Goal: Information Seeking & Learning: Check status

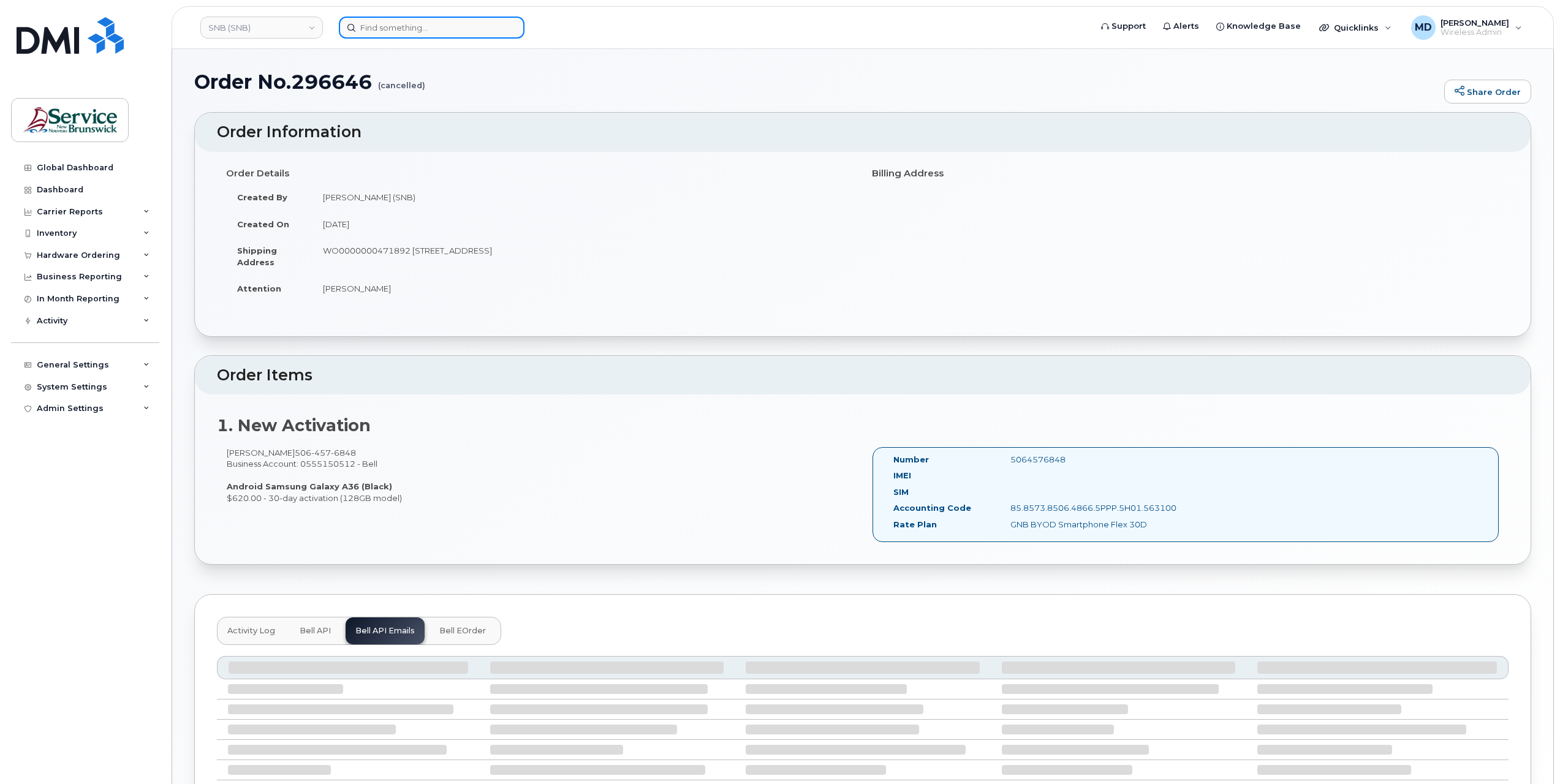
click at [423, 32] on input at bounding box center [431, 28] width 185 height 22
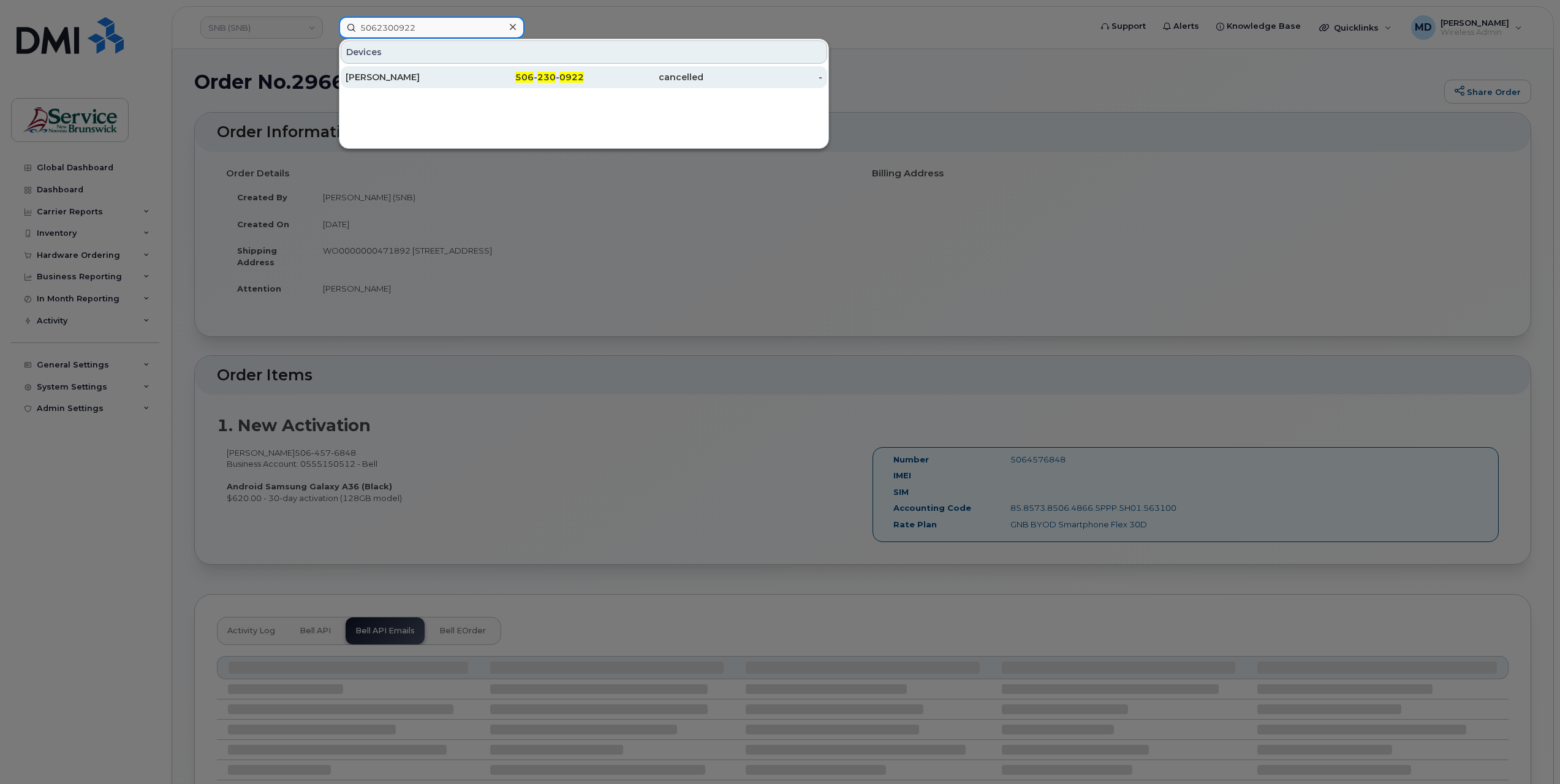
type input "5062300922"
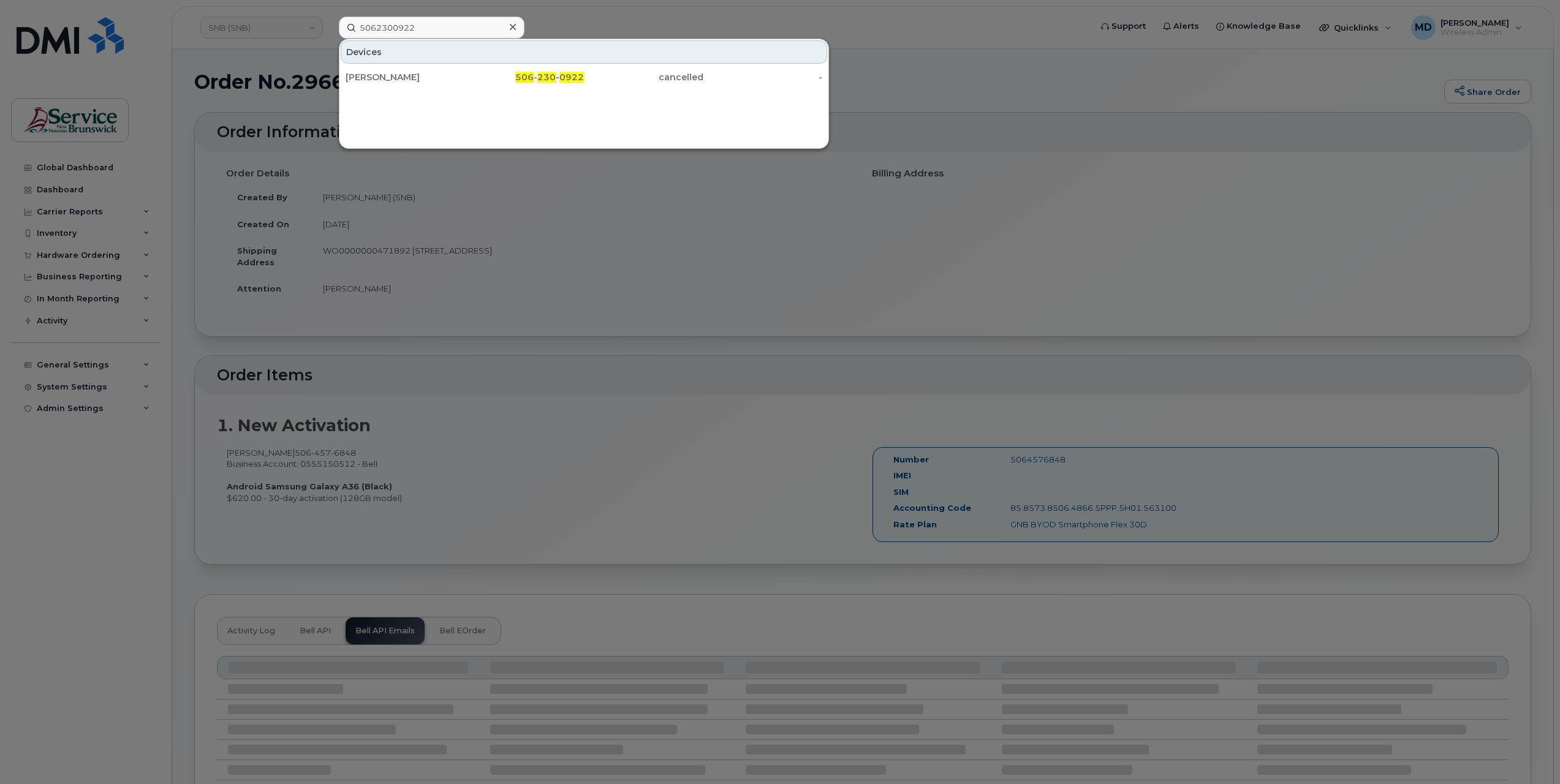
drag, startPoint x: 555, startPoint y: 75, endPoint x: 556, endPoint y: 60, distance: 15.0
click at [555, 75] on span "230" at bounding box center [547, 77] width 18 height 11
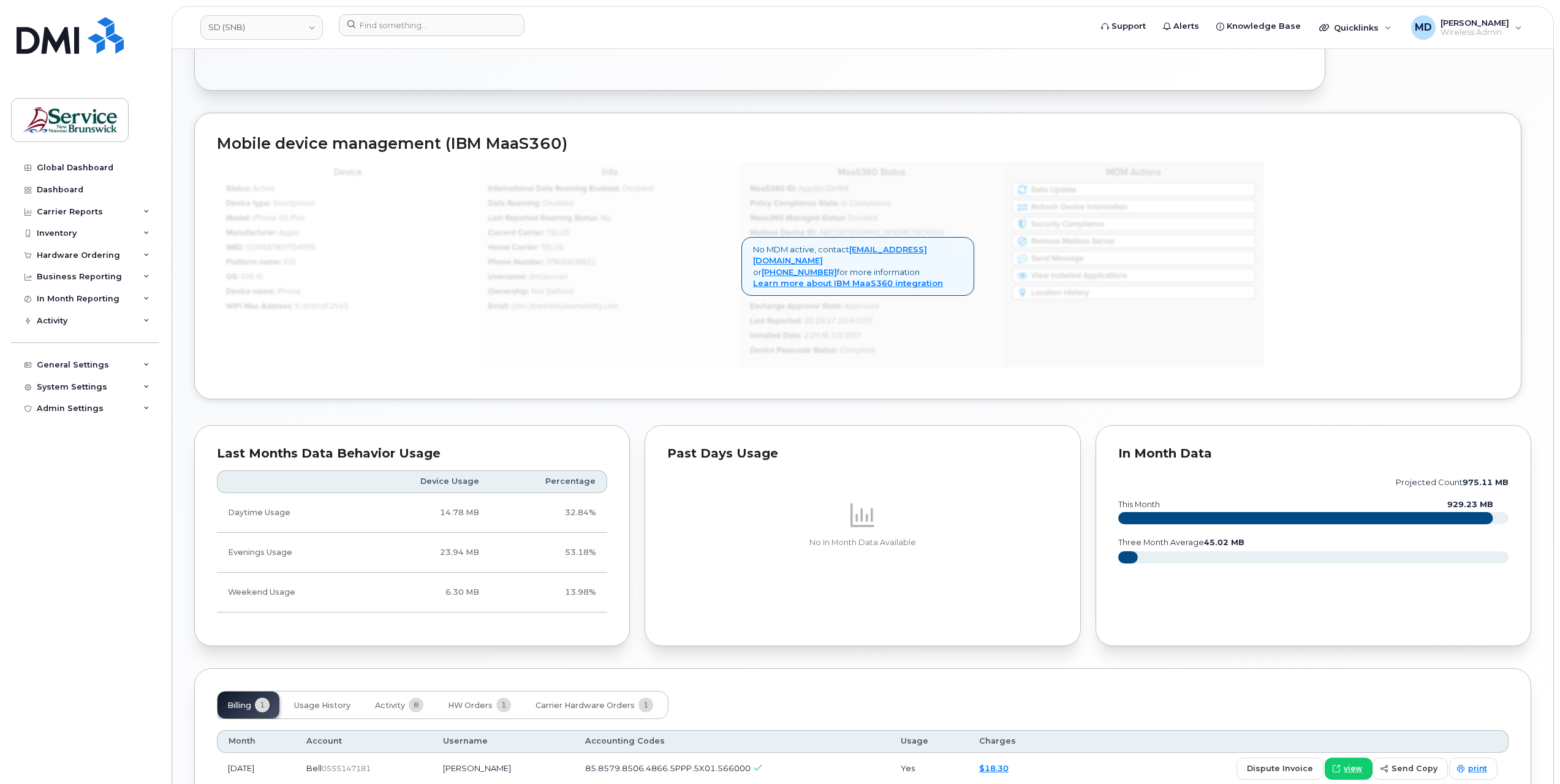
scroll to position [703, 0]
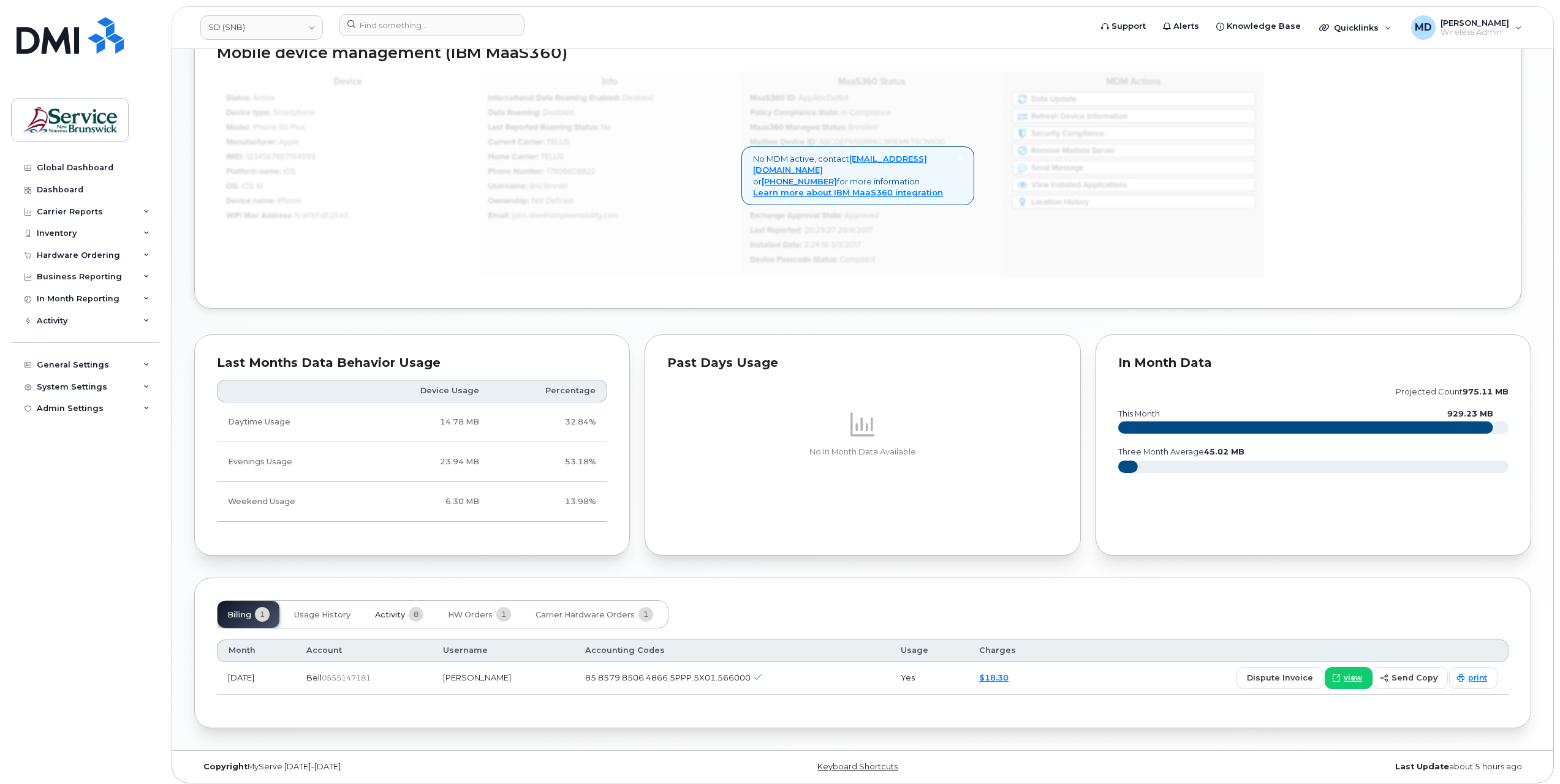
click at [406, 613] on button "Activity 8" at bounding box center [399, 614] width 68 height 27
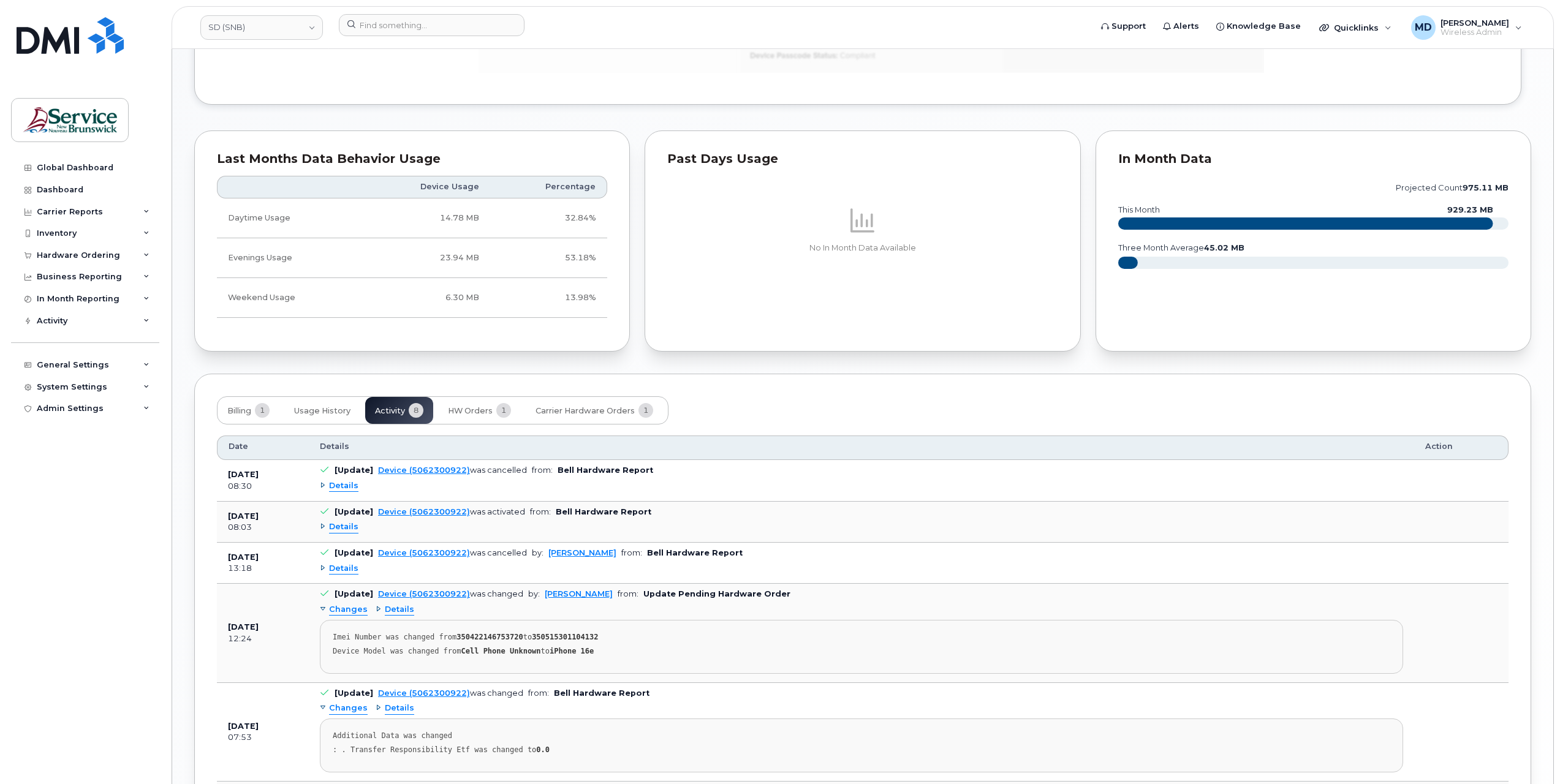
scroll to position [1111, 0]
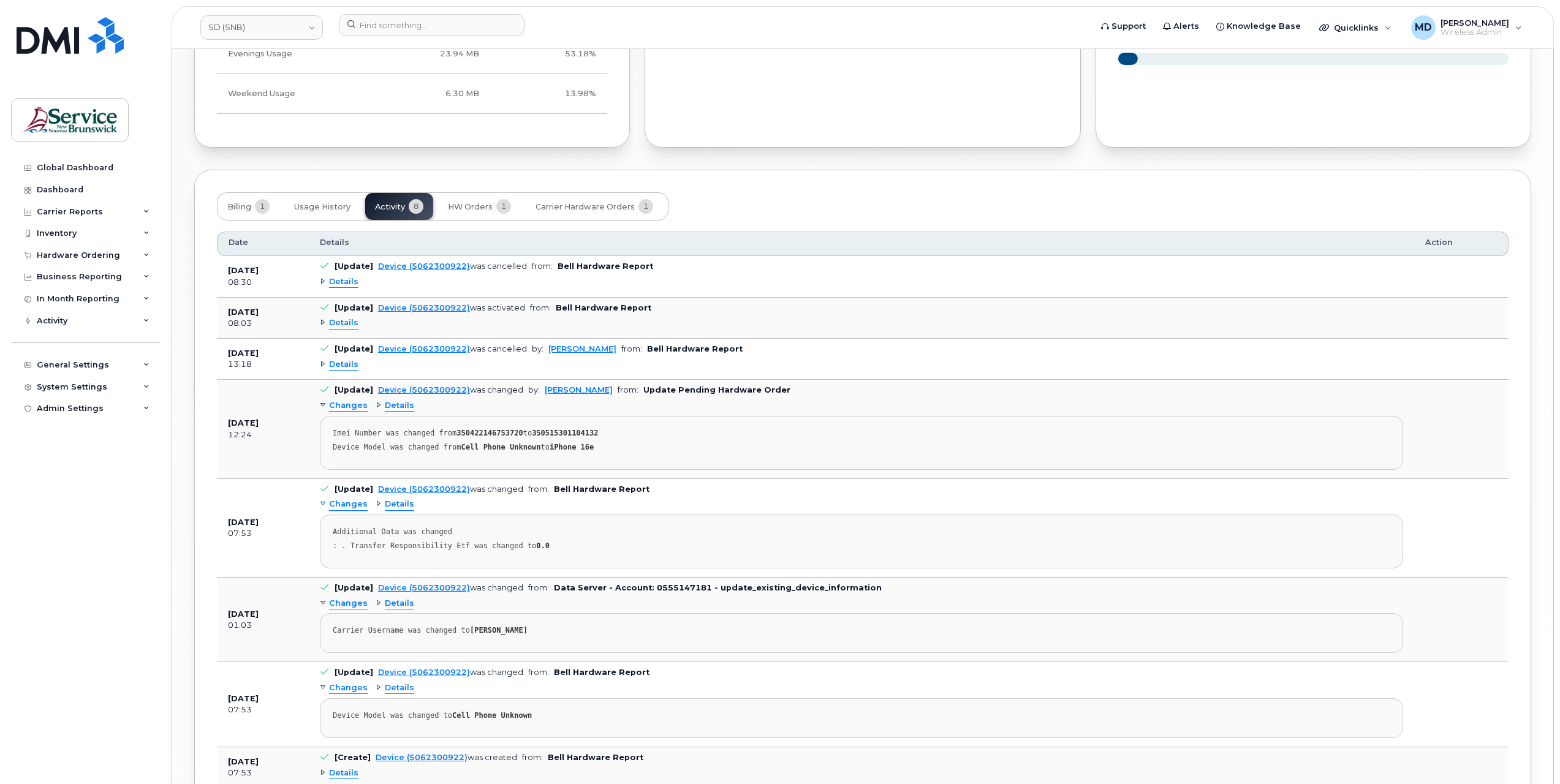
click at [339, 361] on span "Details" at bounding box center [344, 364] width 29 height 11
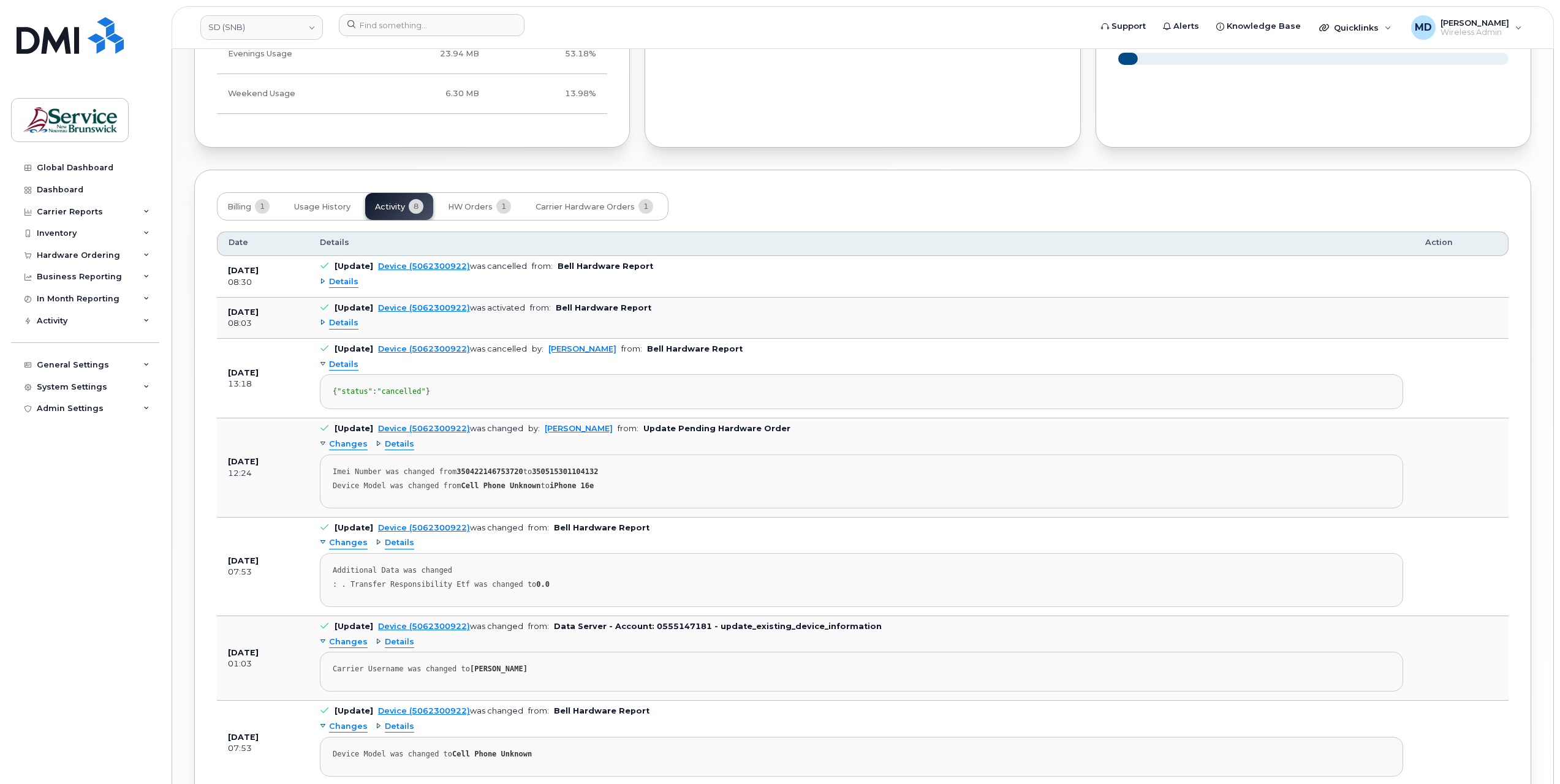
click at [339, 361] on span "Details" at bounding box center [344, 364] width 29 height 11
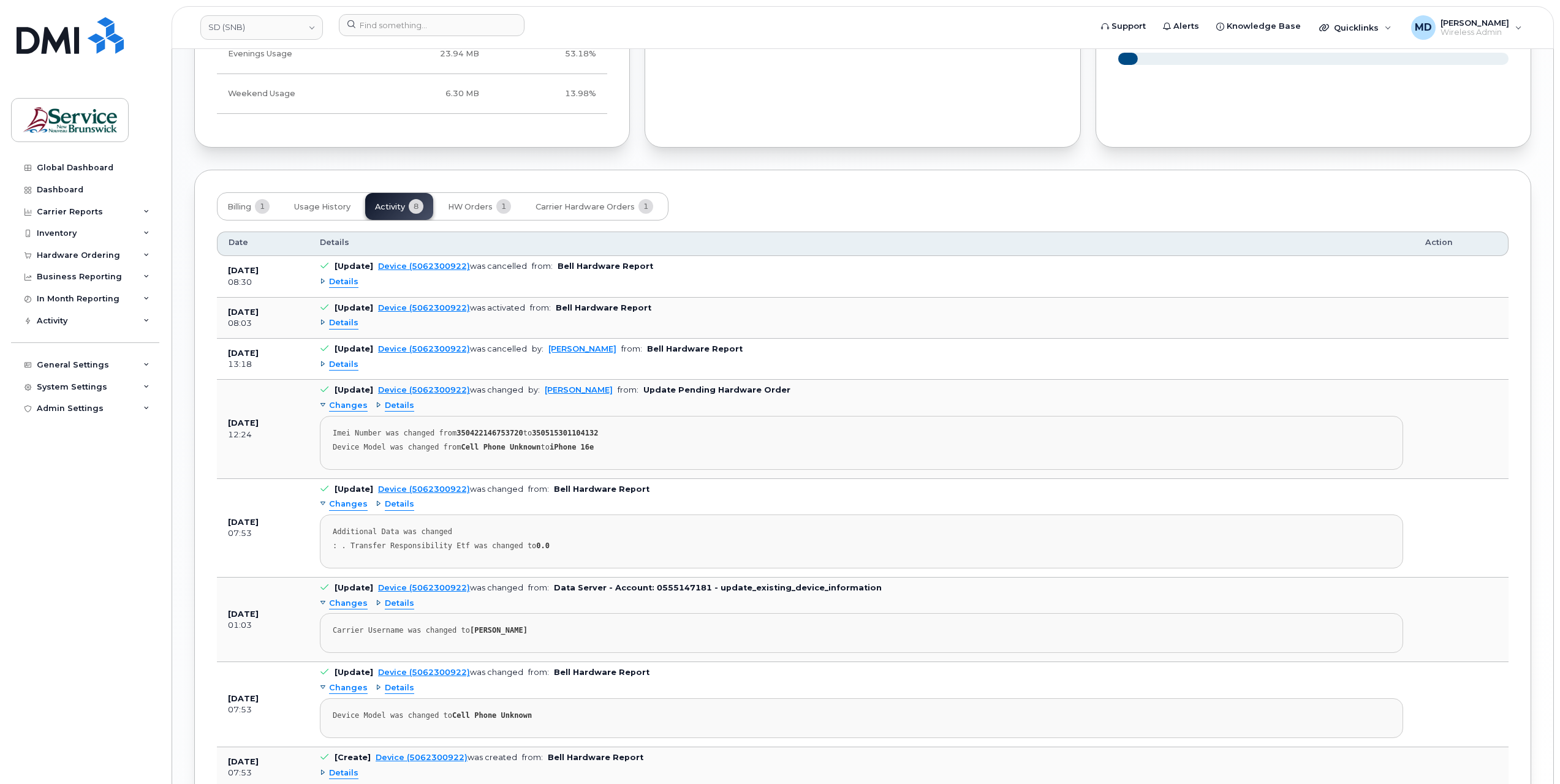
click at [345, 321] on span "Details" at bounding box center [344, 322] width 29 height 11
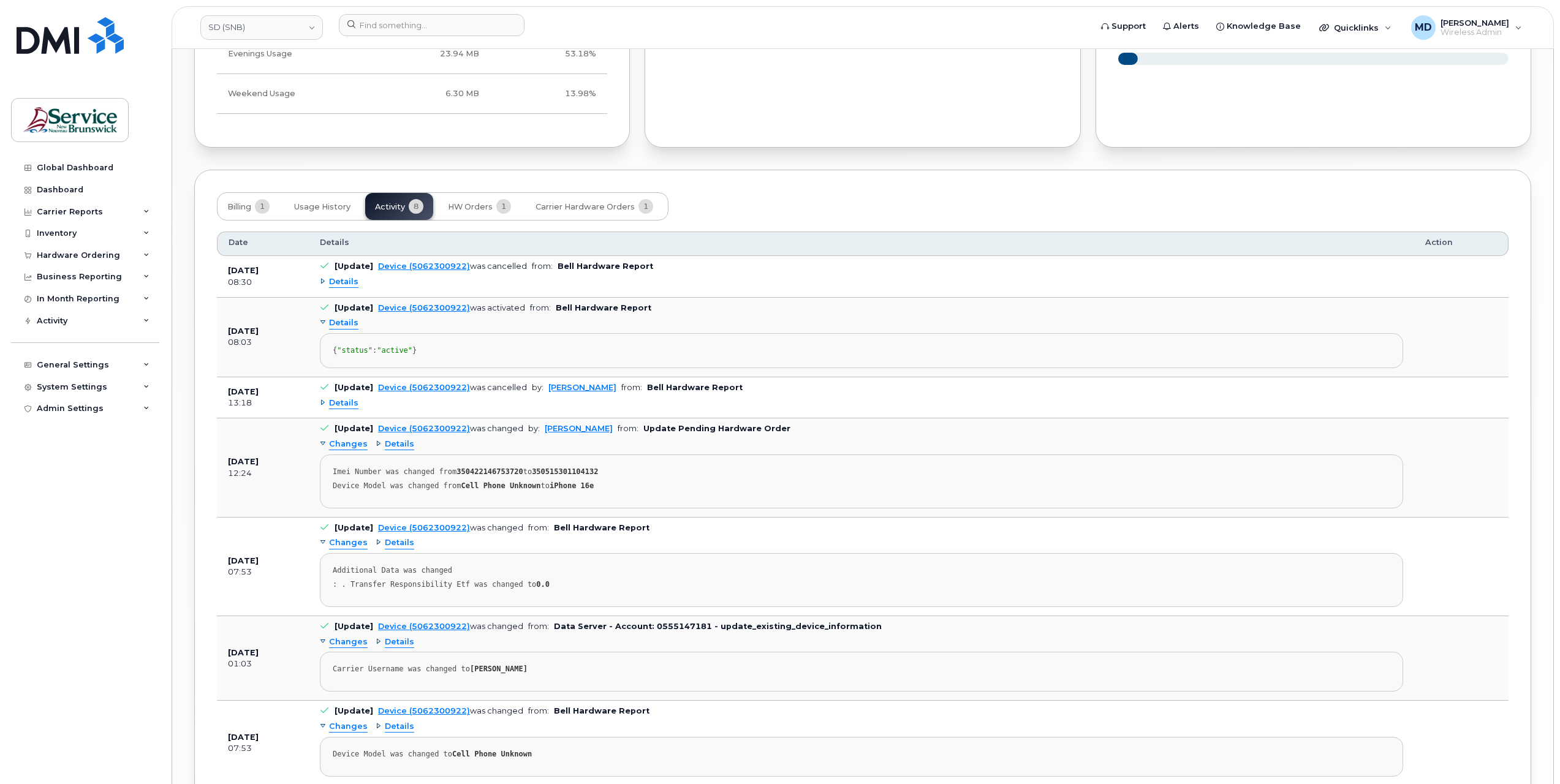
click at [345, 321] on span "Details" at bounding box center [344, 322] width 29 height 11
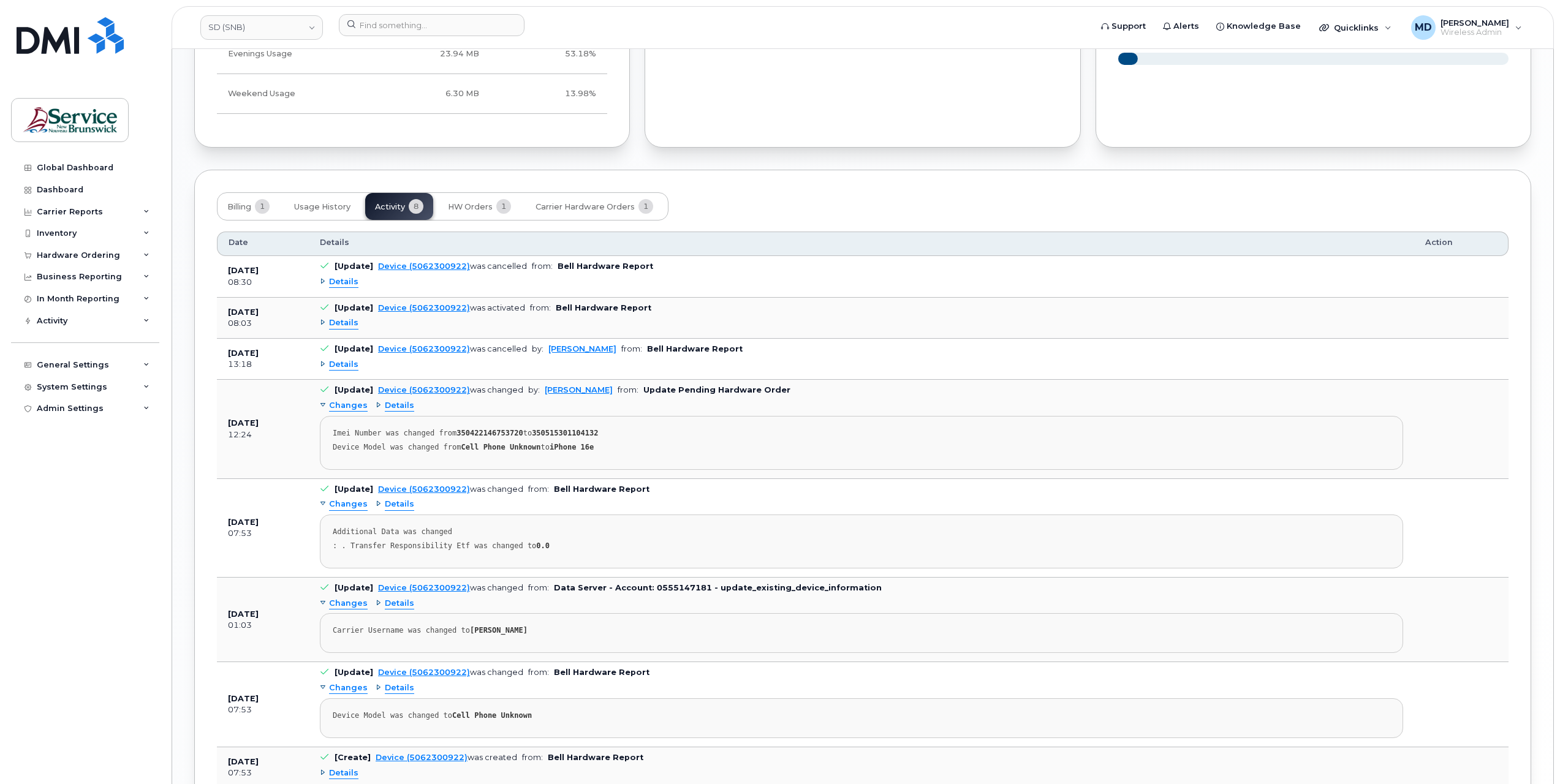
click at [343, 280] on span "Details" at bounding box center [344, 282] width 29 height 11
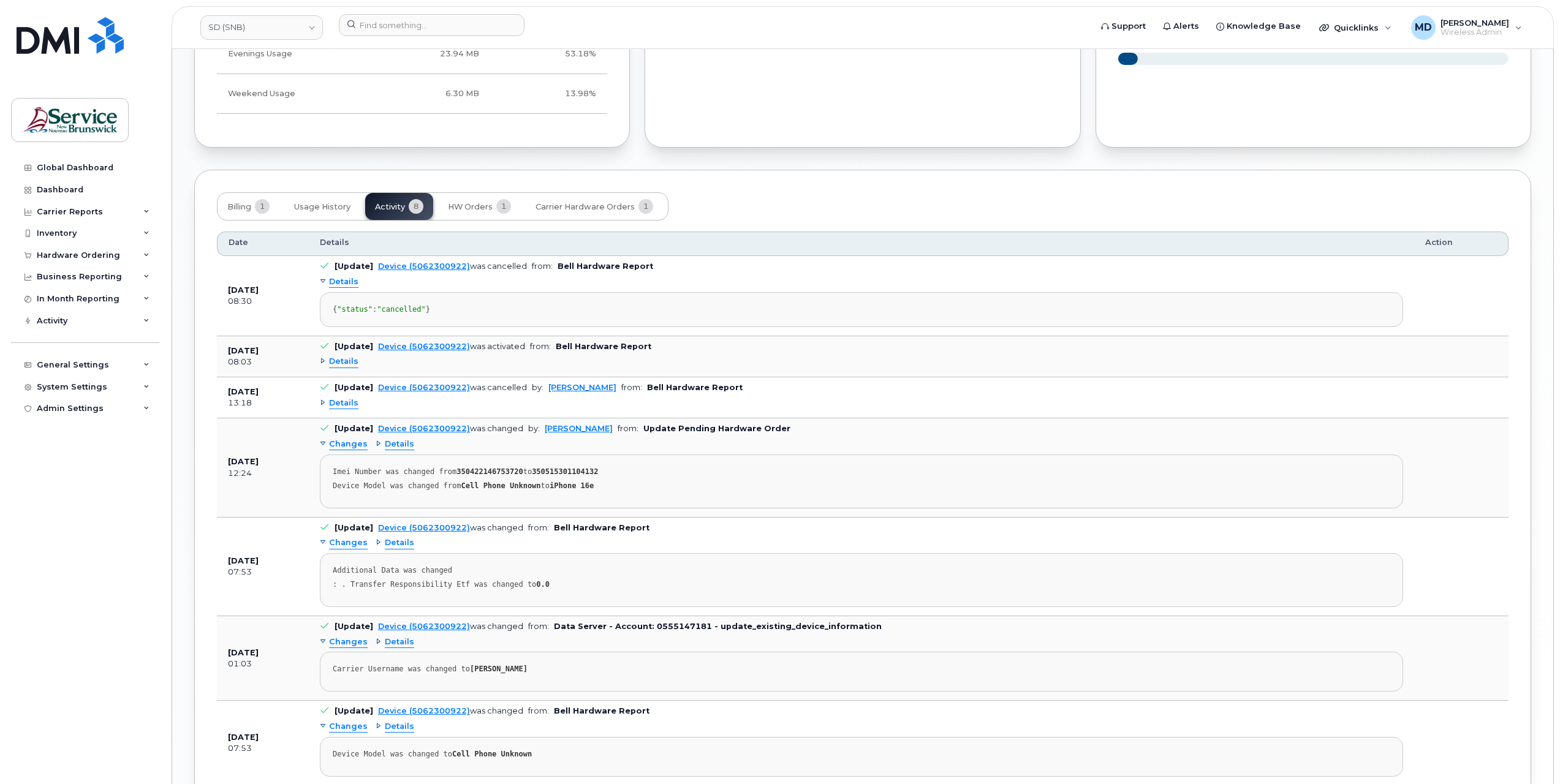
click at [343, 280] on span "Details" at bounding box center [344, 282] width 29 height 11
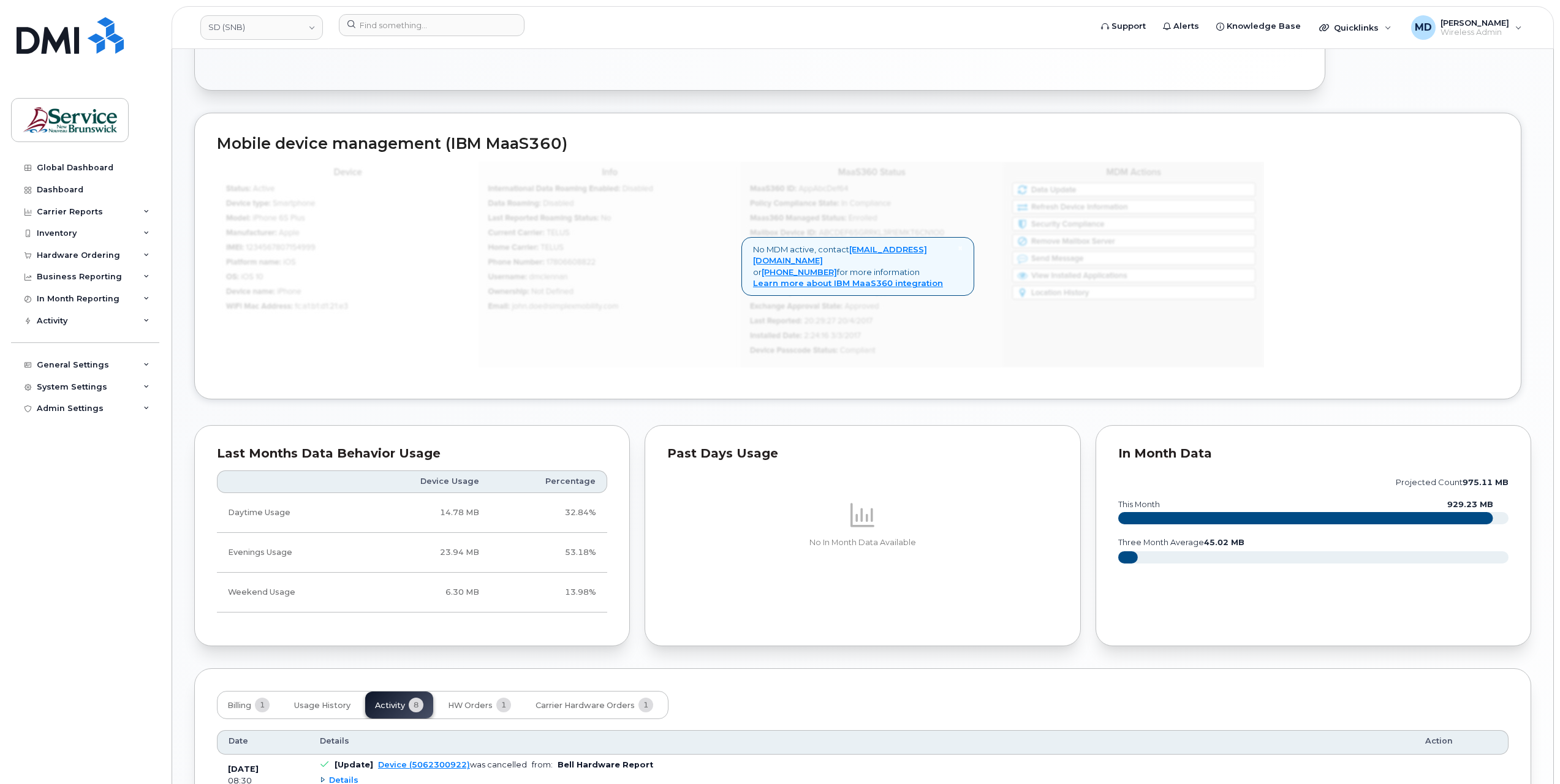
scroll to position [1211, 0]
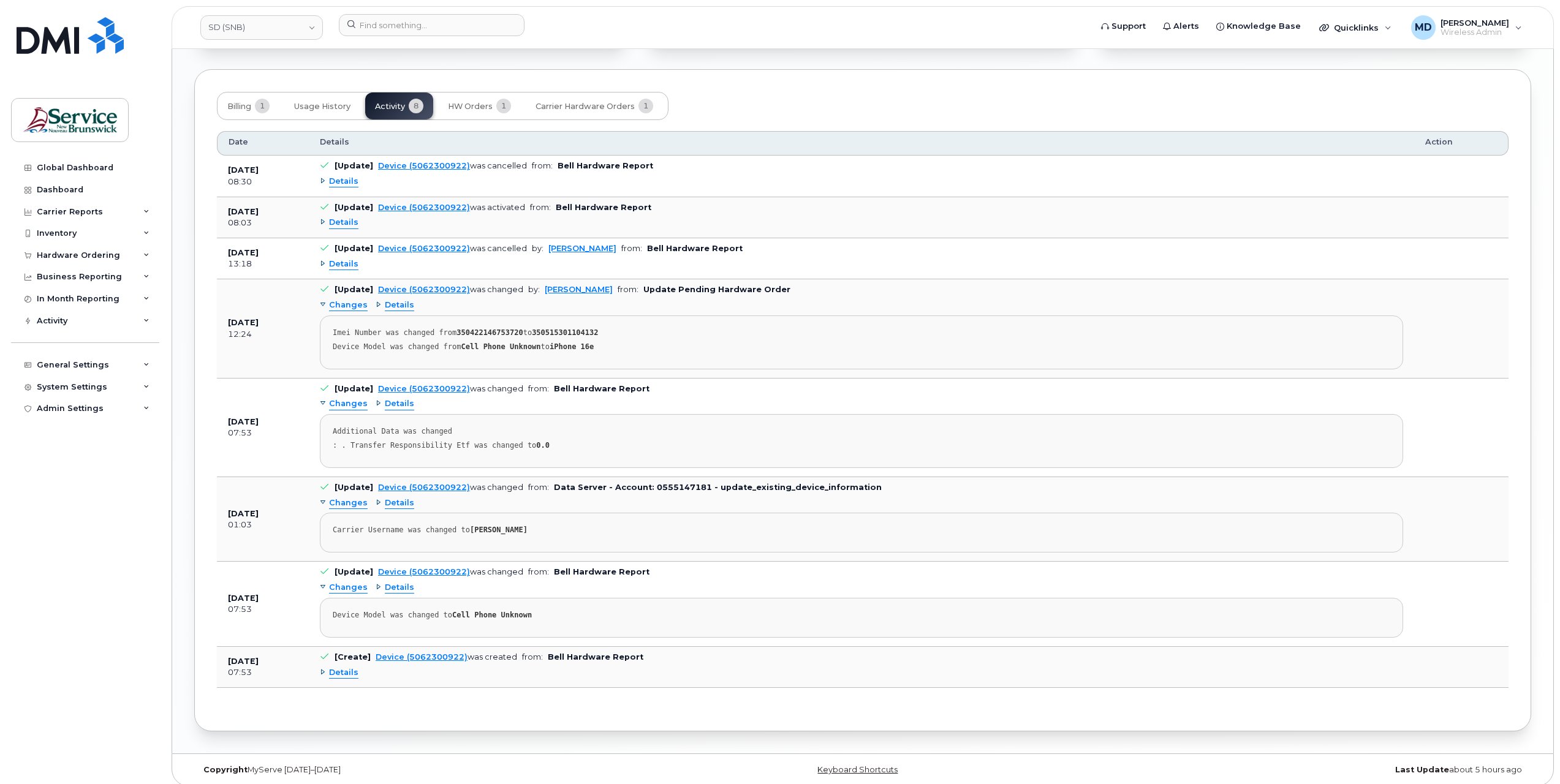
click at [348, 667] on span "Details" at bounding box center [344, 672] width 29 height 11
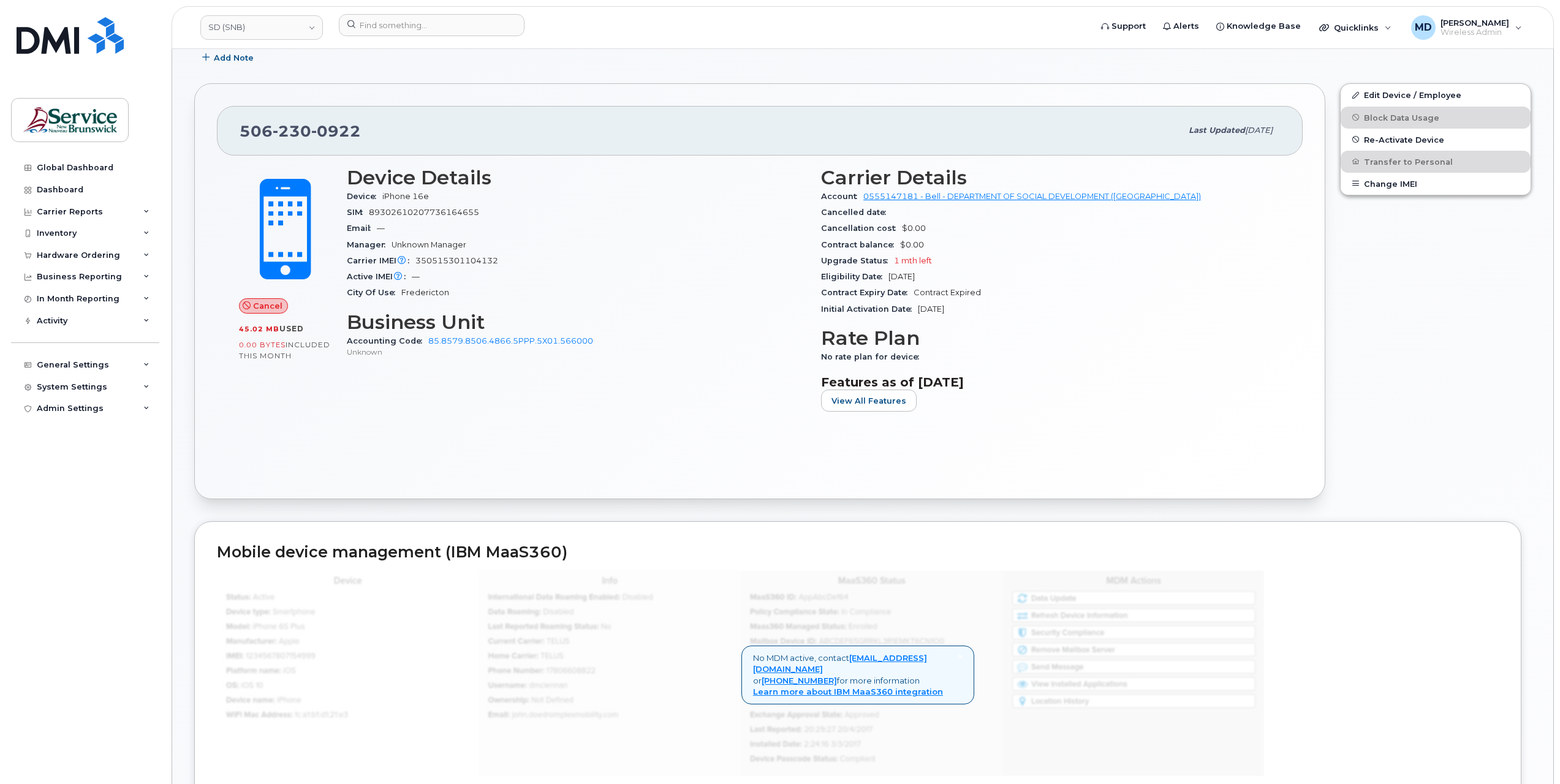
scroll to position [0, 0]
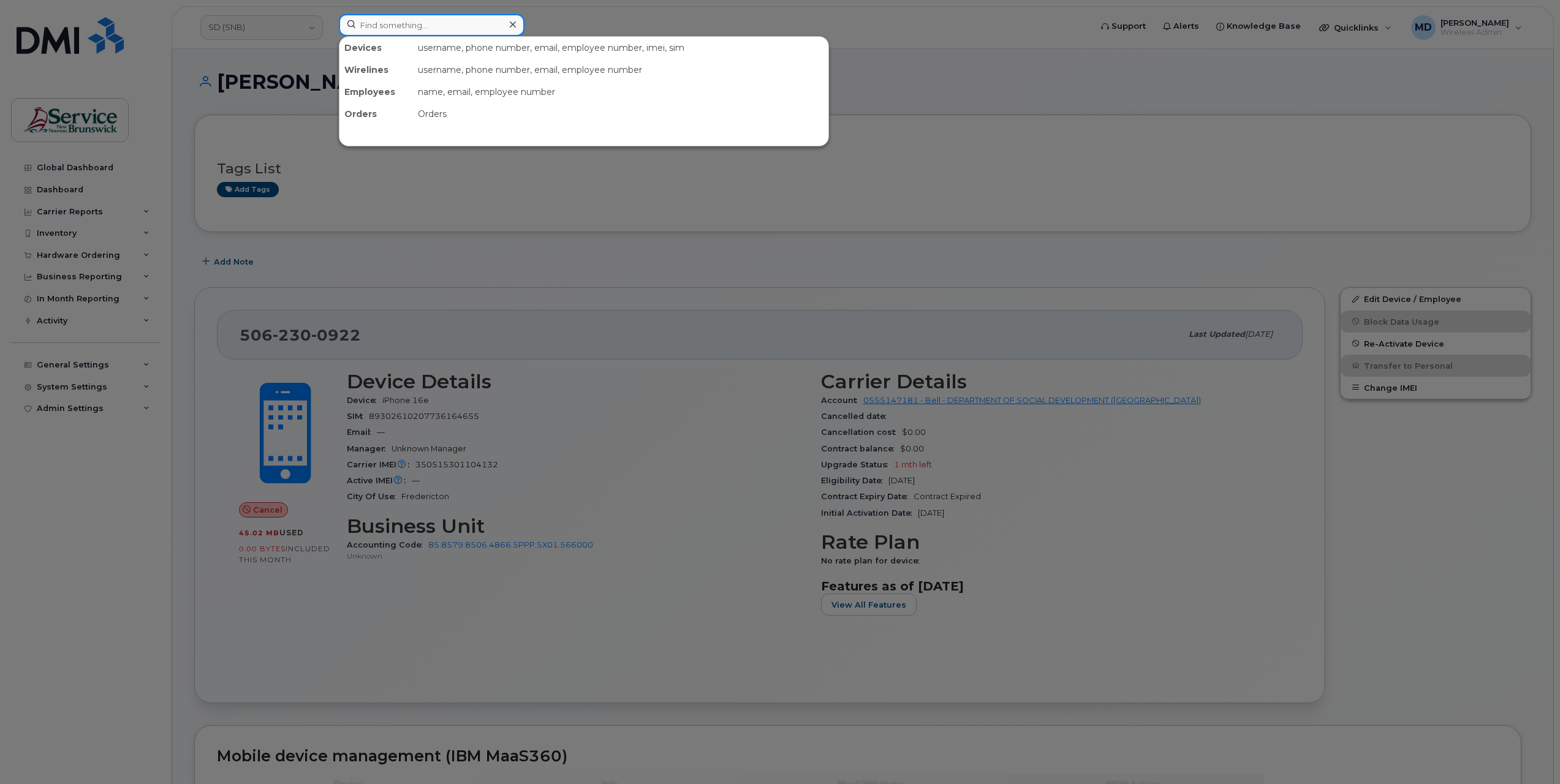
click at [397, 28] on input at bounding box center [431, 24] width 185 height 22
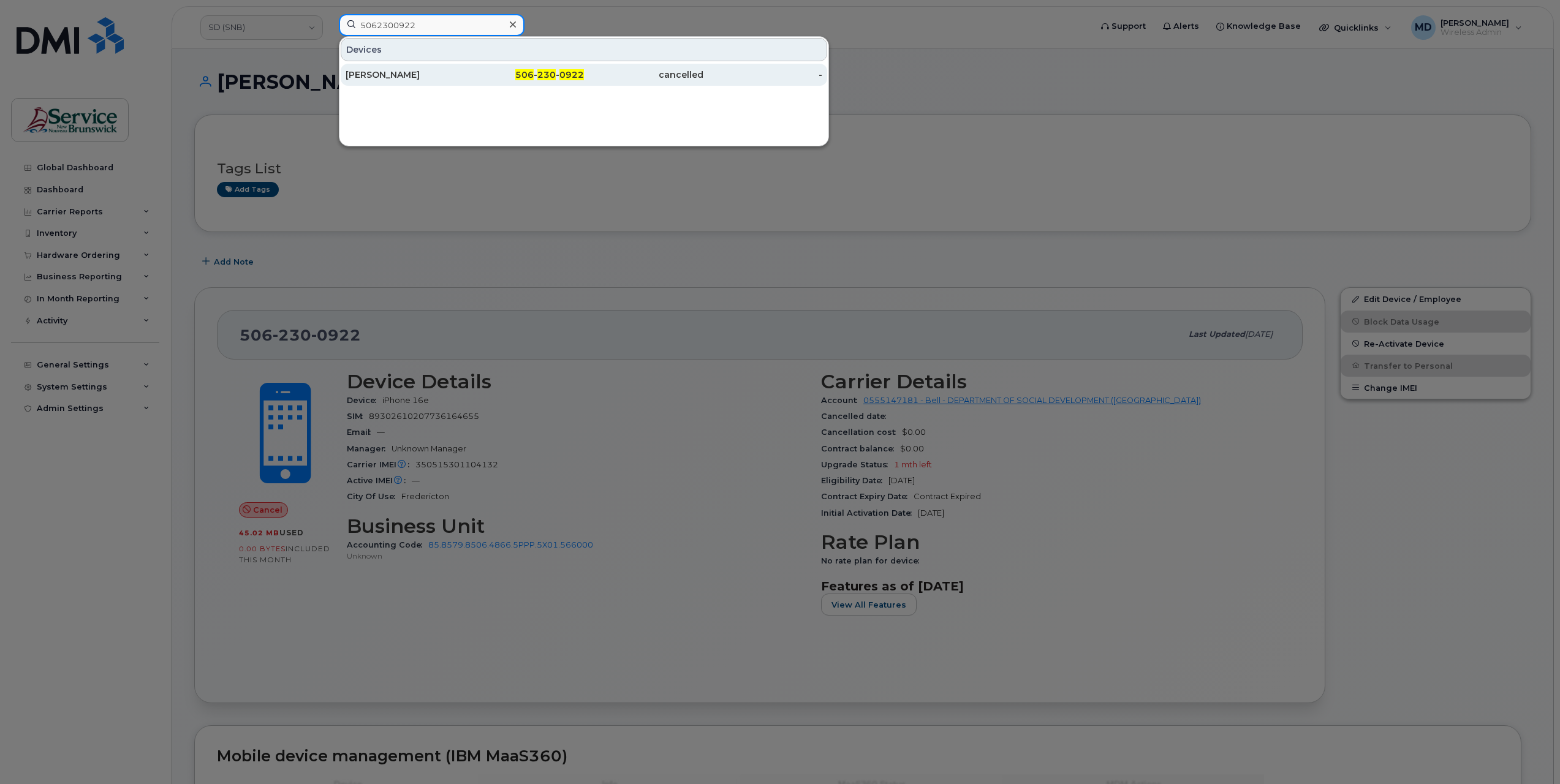
type input "5062300922"
click at [432, 77] on div "[PERSON_NAME]" at bounding box center [405, 75] width 119 height 12
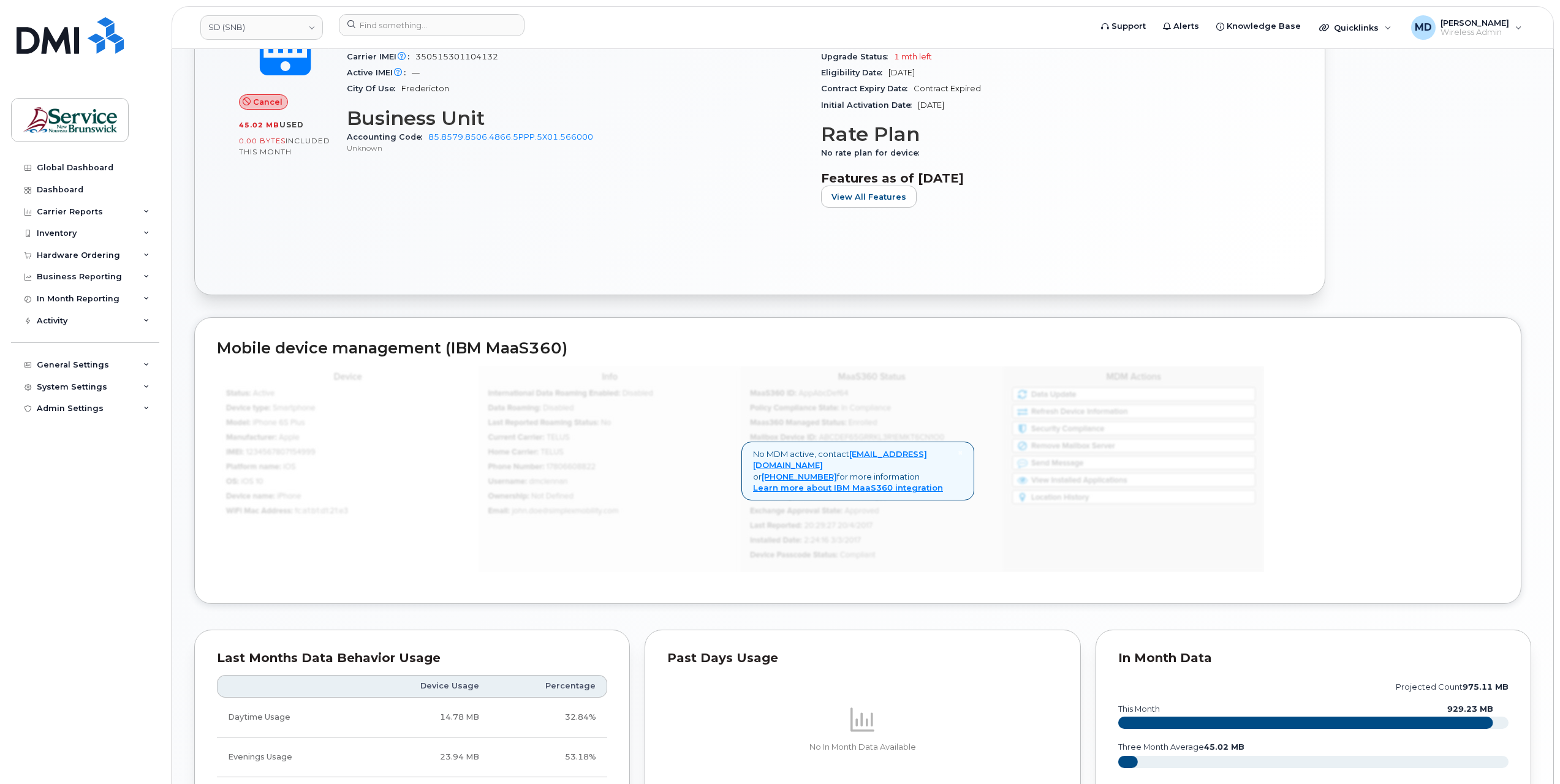
scroll to position [703, 0]
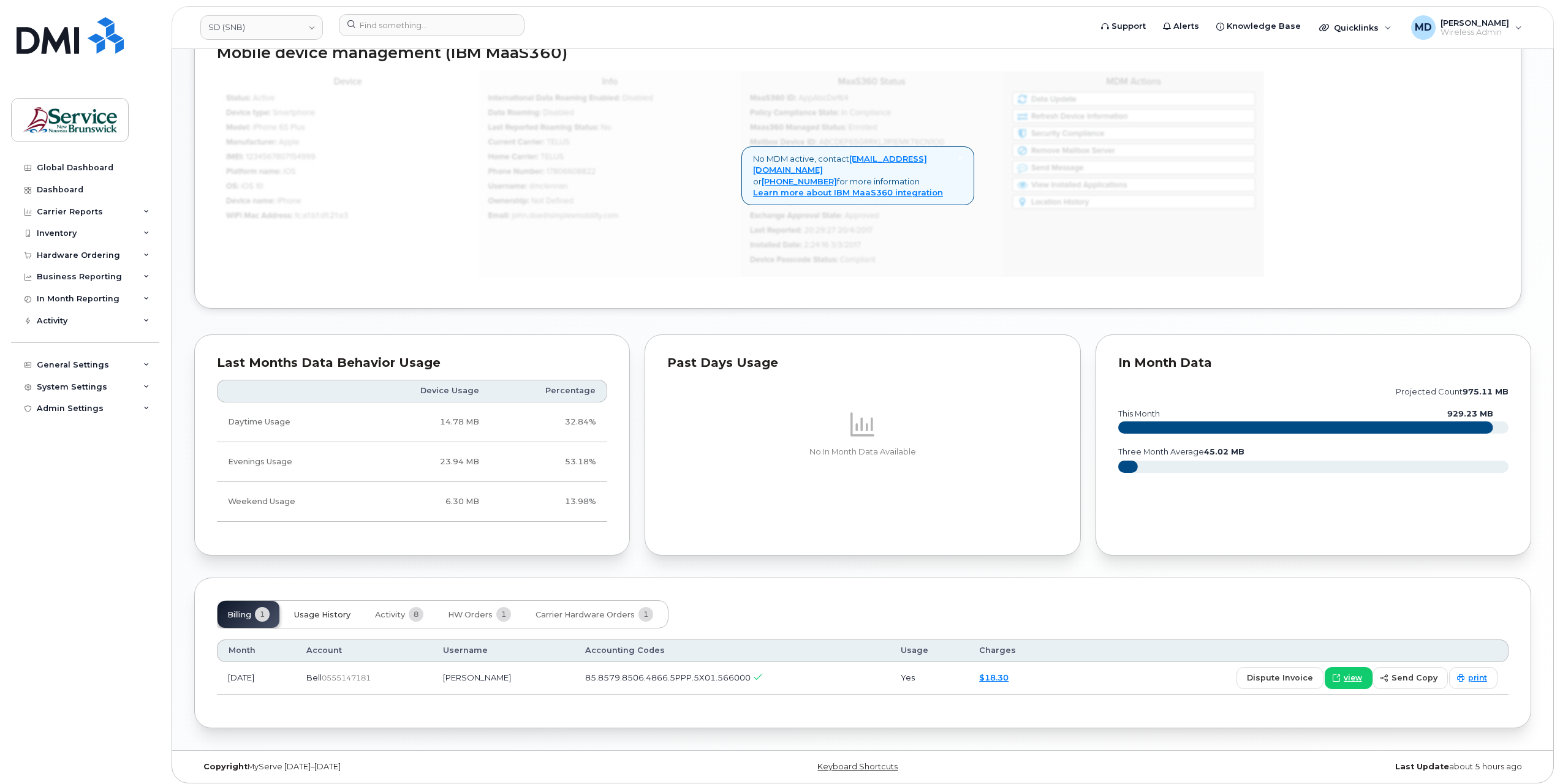
click at [335, 611] on span "Usage History" at bounding box center [322, 615] width 57 height 10
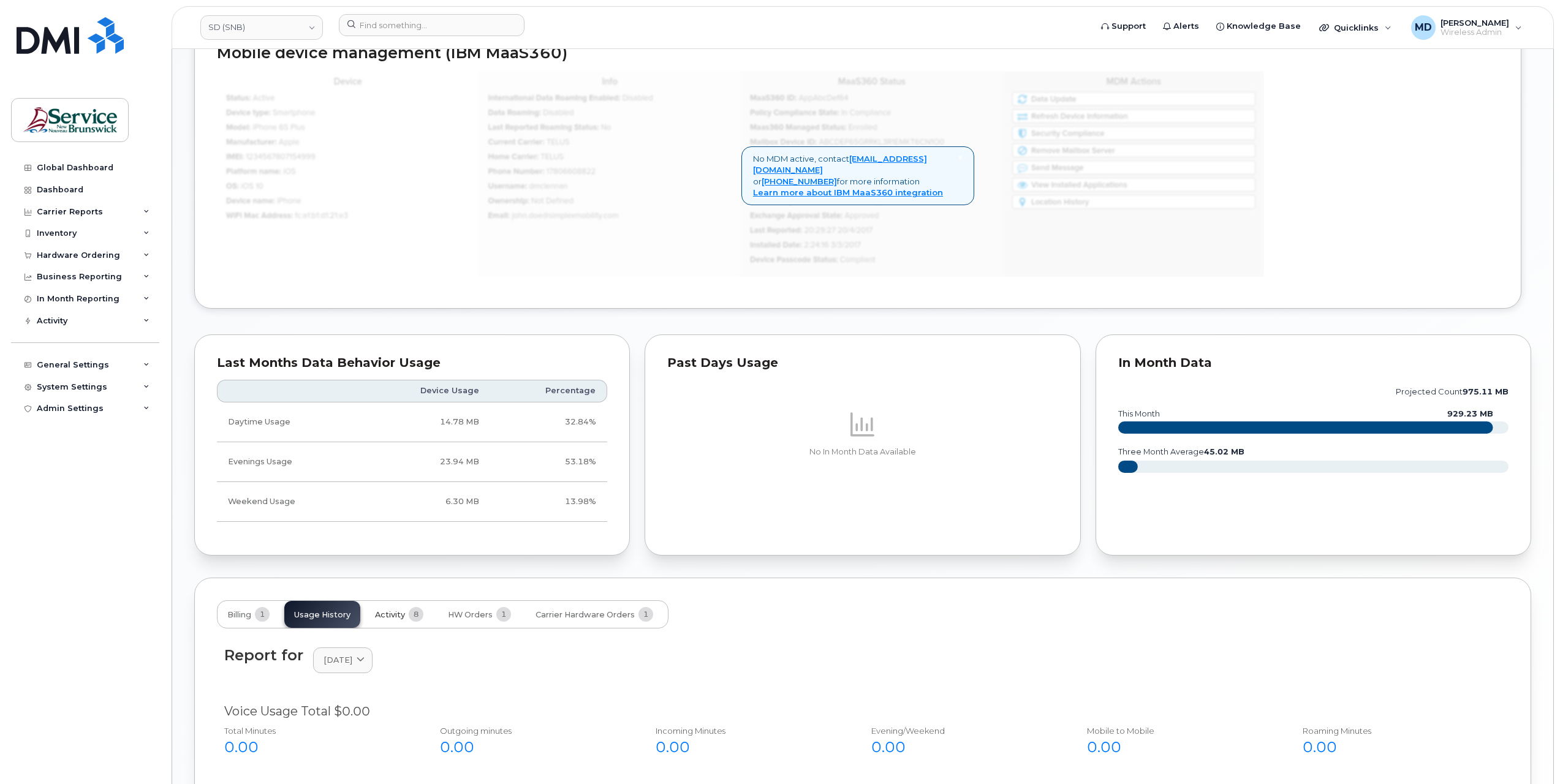
click at [404, 611] on button "Activity 8" at bounding box center [399, 614] width 68 height 27
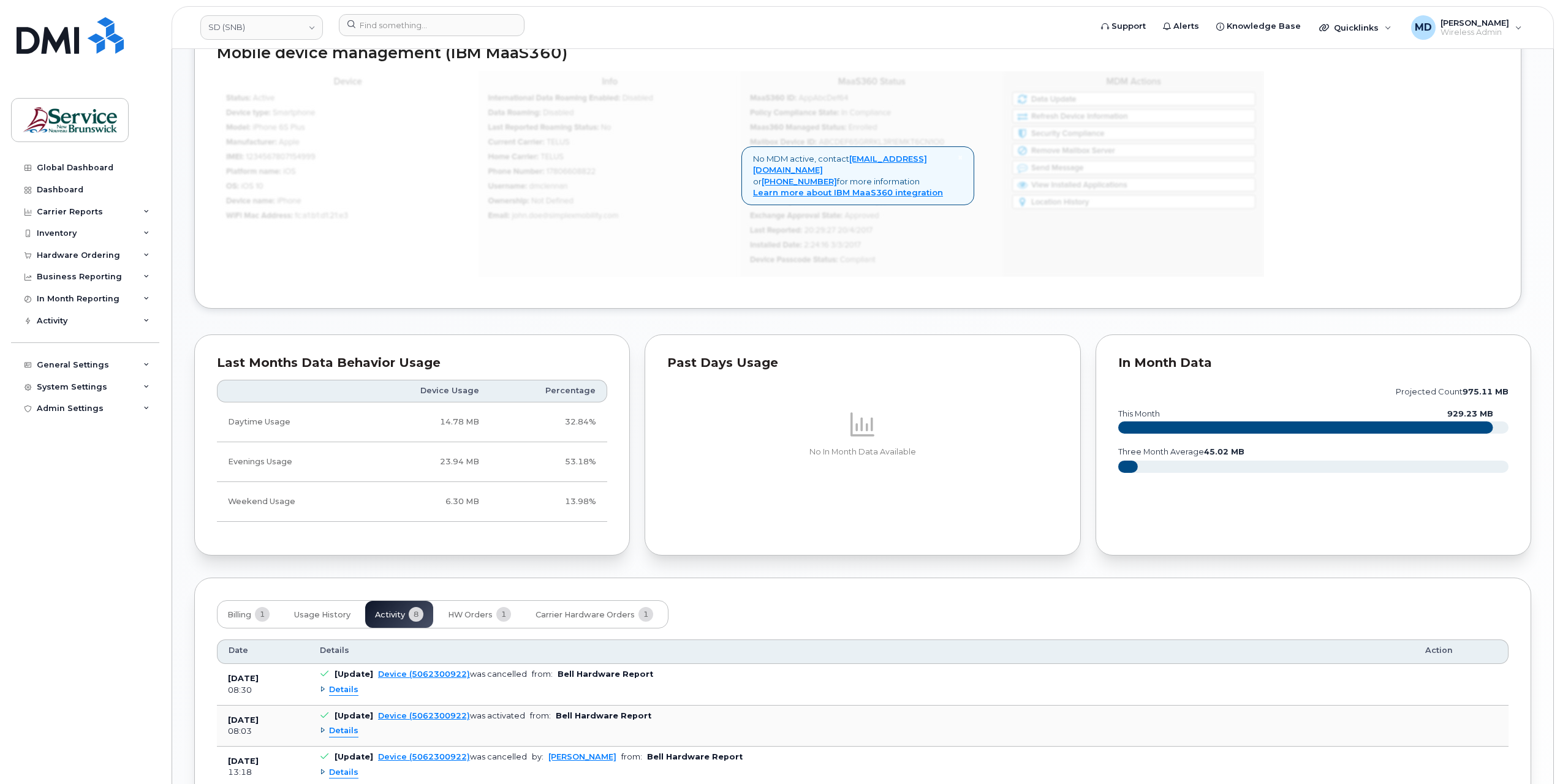
scroll to position [1111, 0]
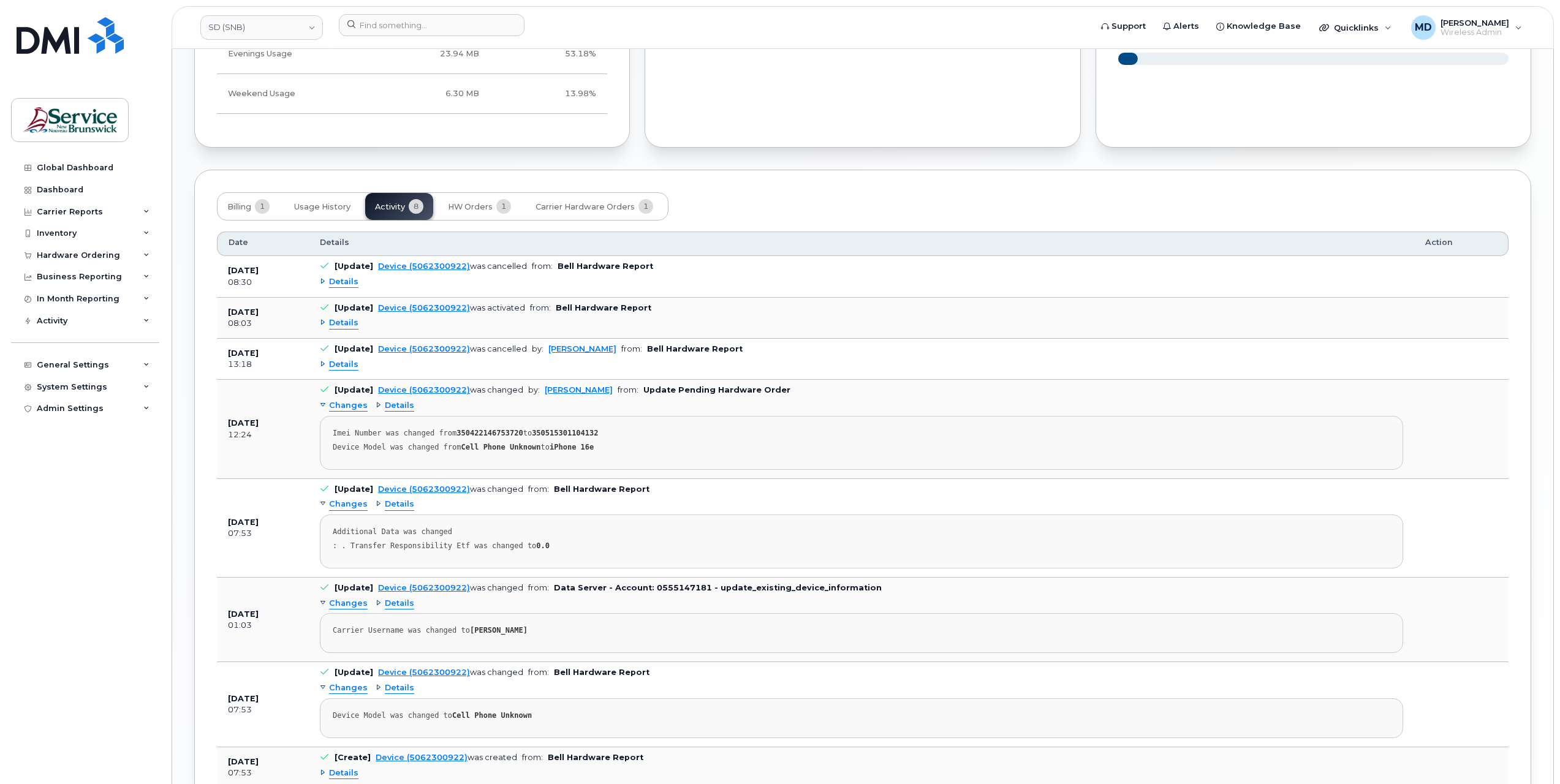
click at [345, 280] on span "Details" at bounding box center [344, 282] width 29 height 11
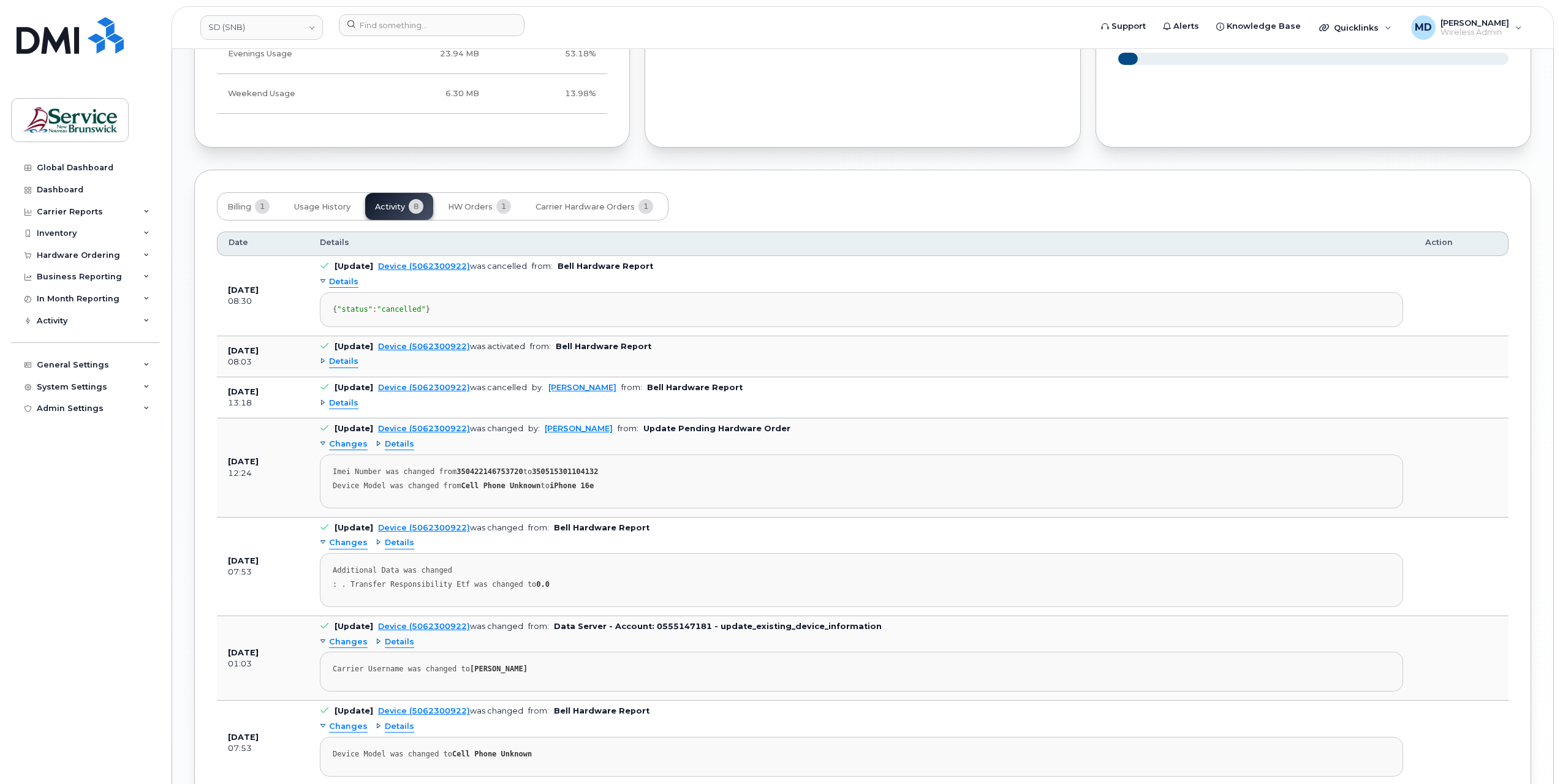
click at [348, 368] on span "Details" at bounding box center [344, 361] width 29 height 11
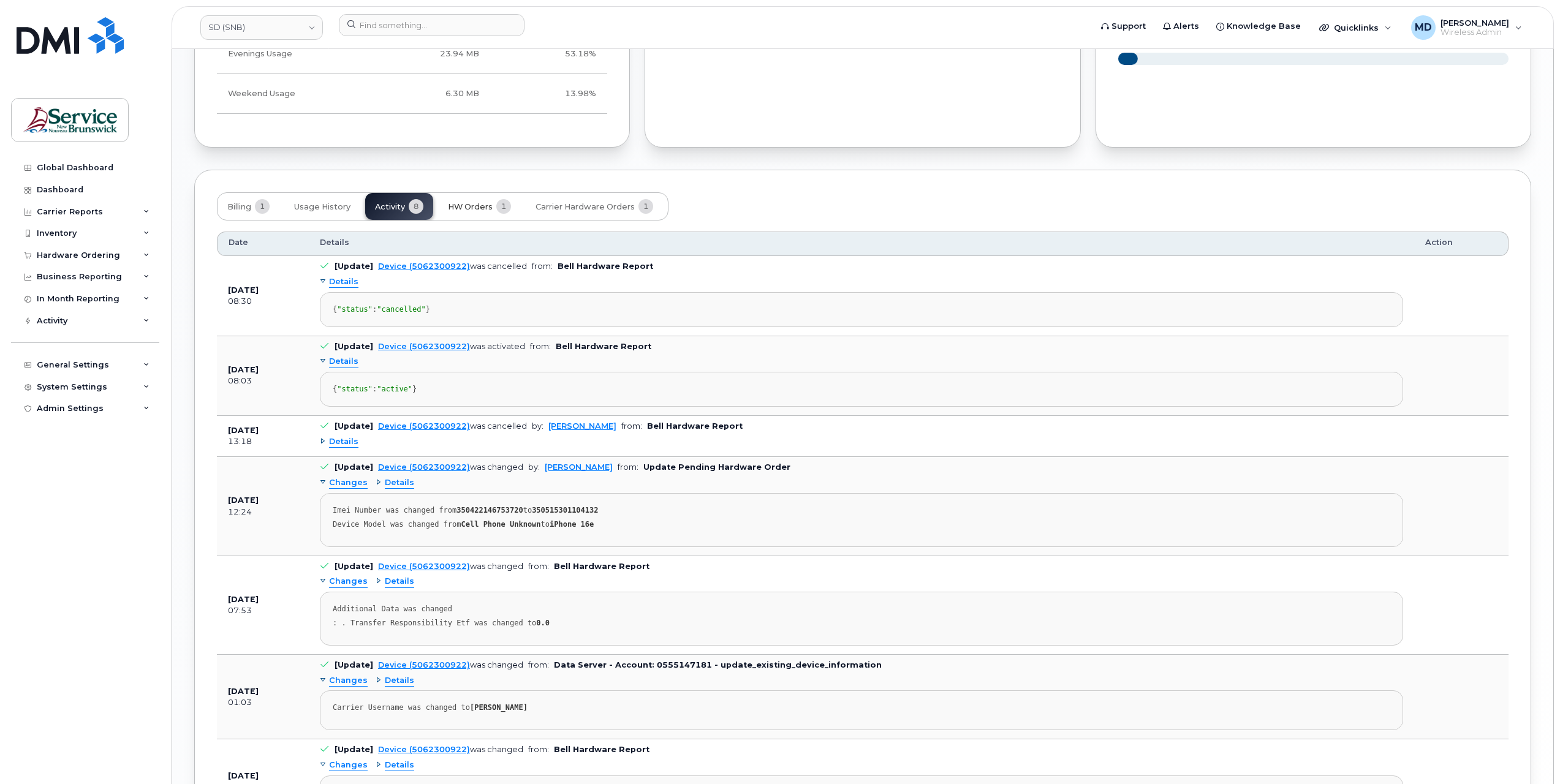
click at [459, 205] on span "HW Orders" at bounding box center [470, 207] width 44 height 10
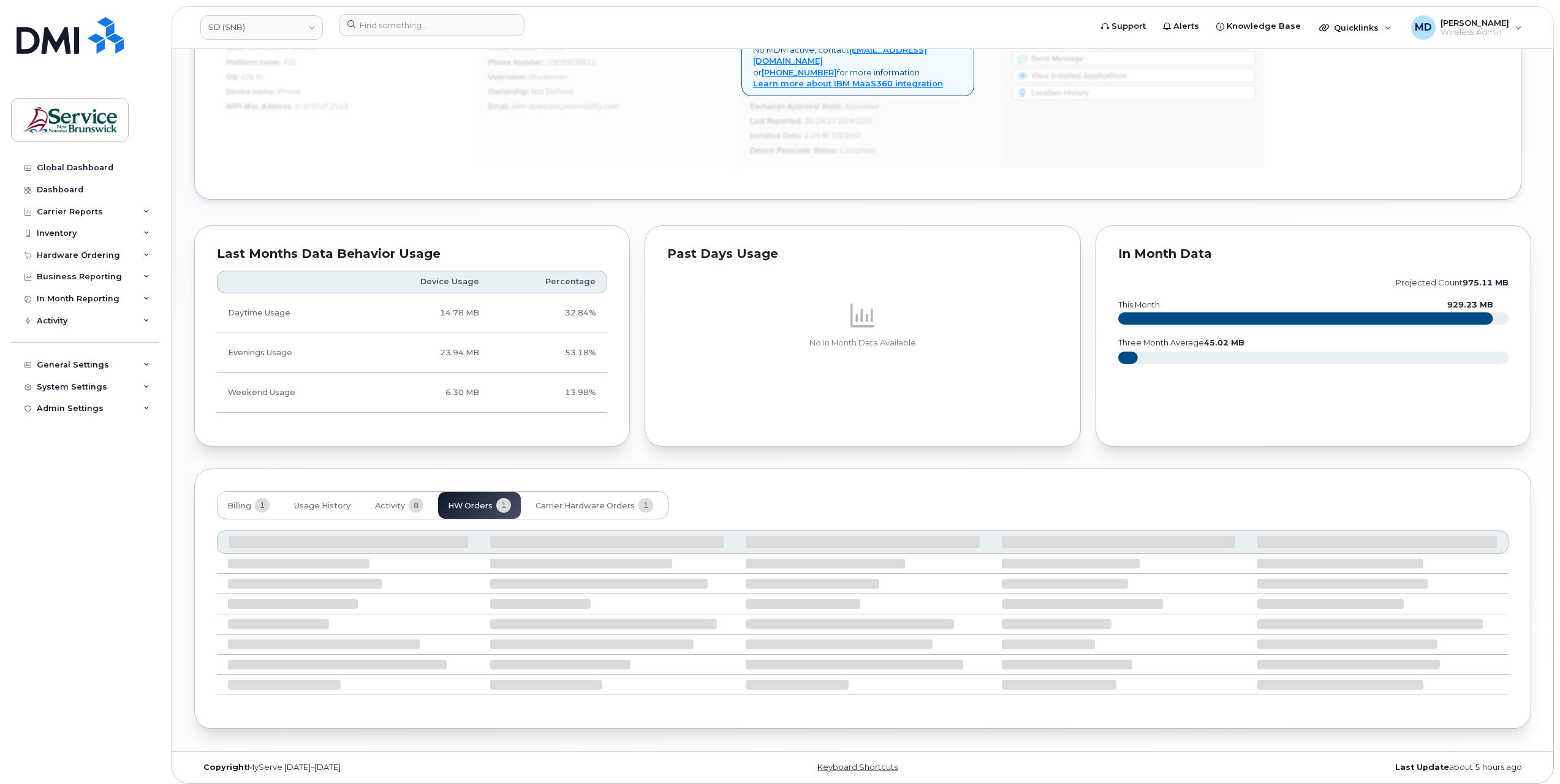
scroll to position [740, 0]
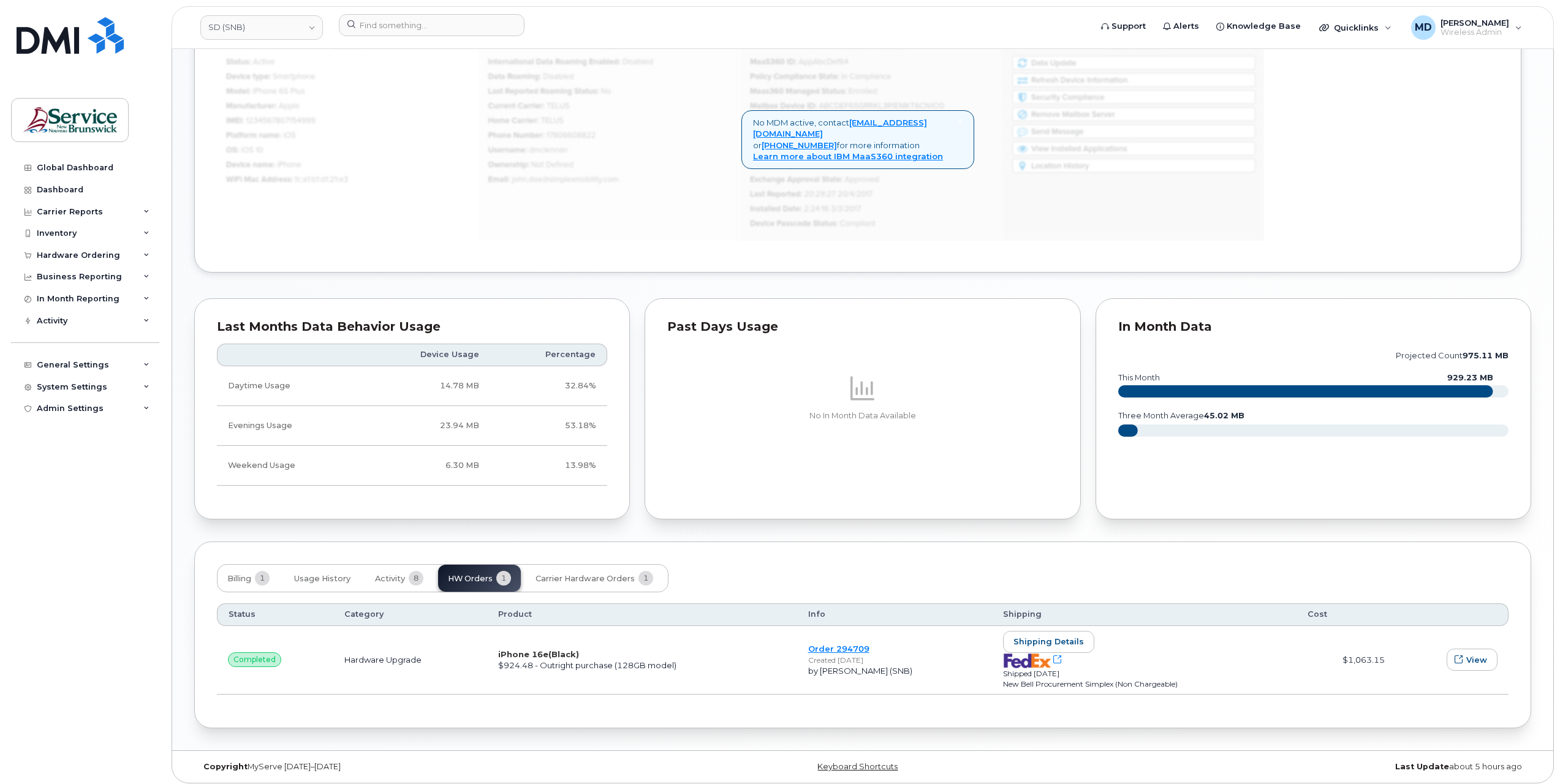
drag, startPoint x: 839, startPoint y: 644, endPoint x: 748, endPoint y: 558, distance: 125.2
click at [748, 558] on div "Billing 1 Usage History Activity 8 HW Orders 1 Carrier Hardware Orders 1 Status…" at bounding box center [863, 635] width 1337 height 187
click at [853, 645] on link "Order 294709" at bounding box center [839, 648] width 61 height 10
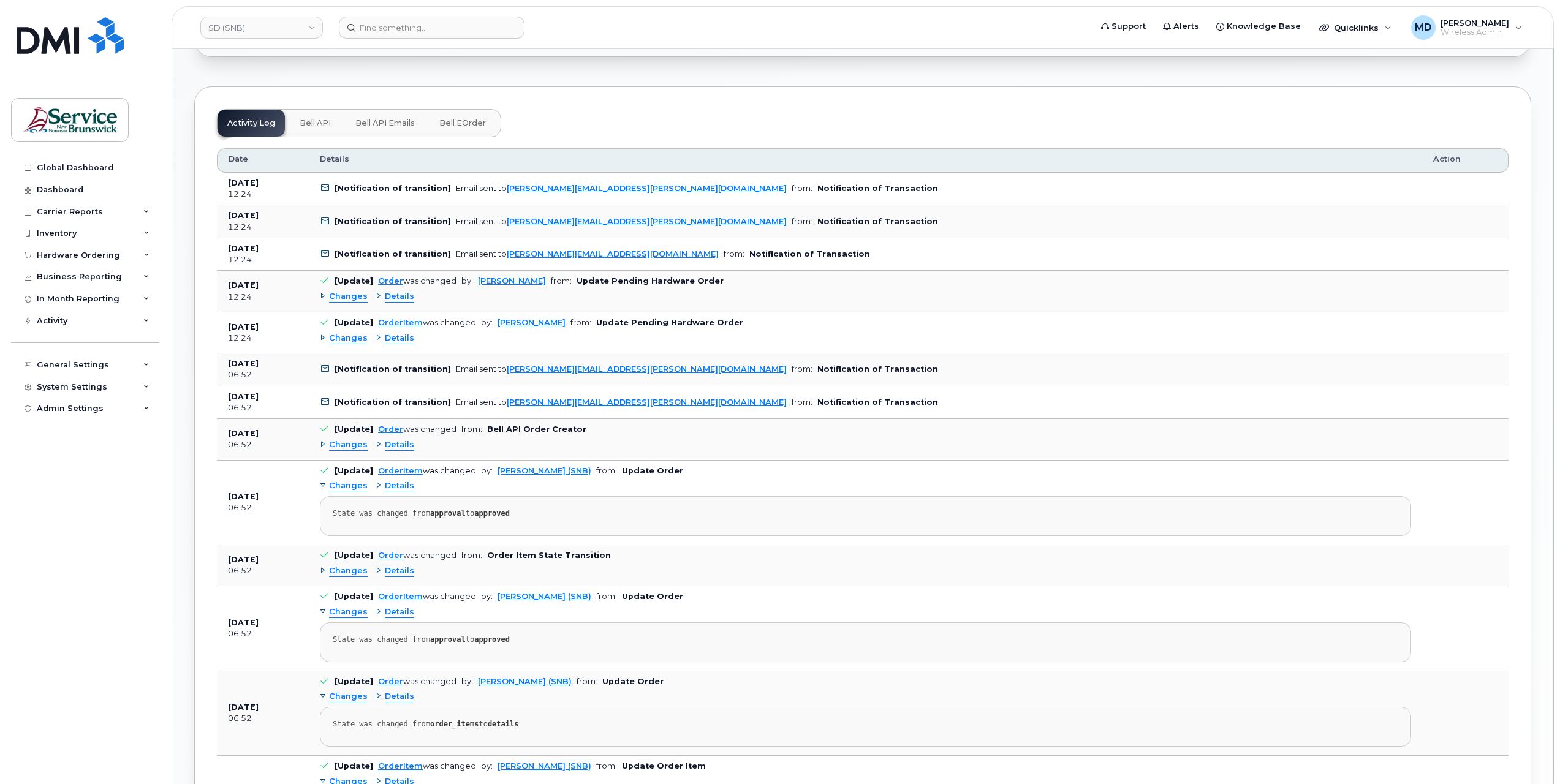
scroll to position [612, 0]
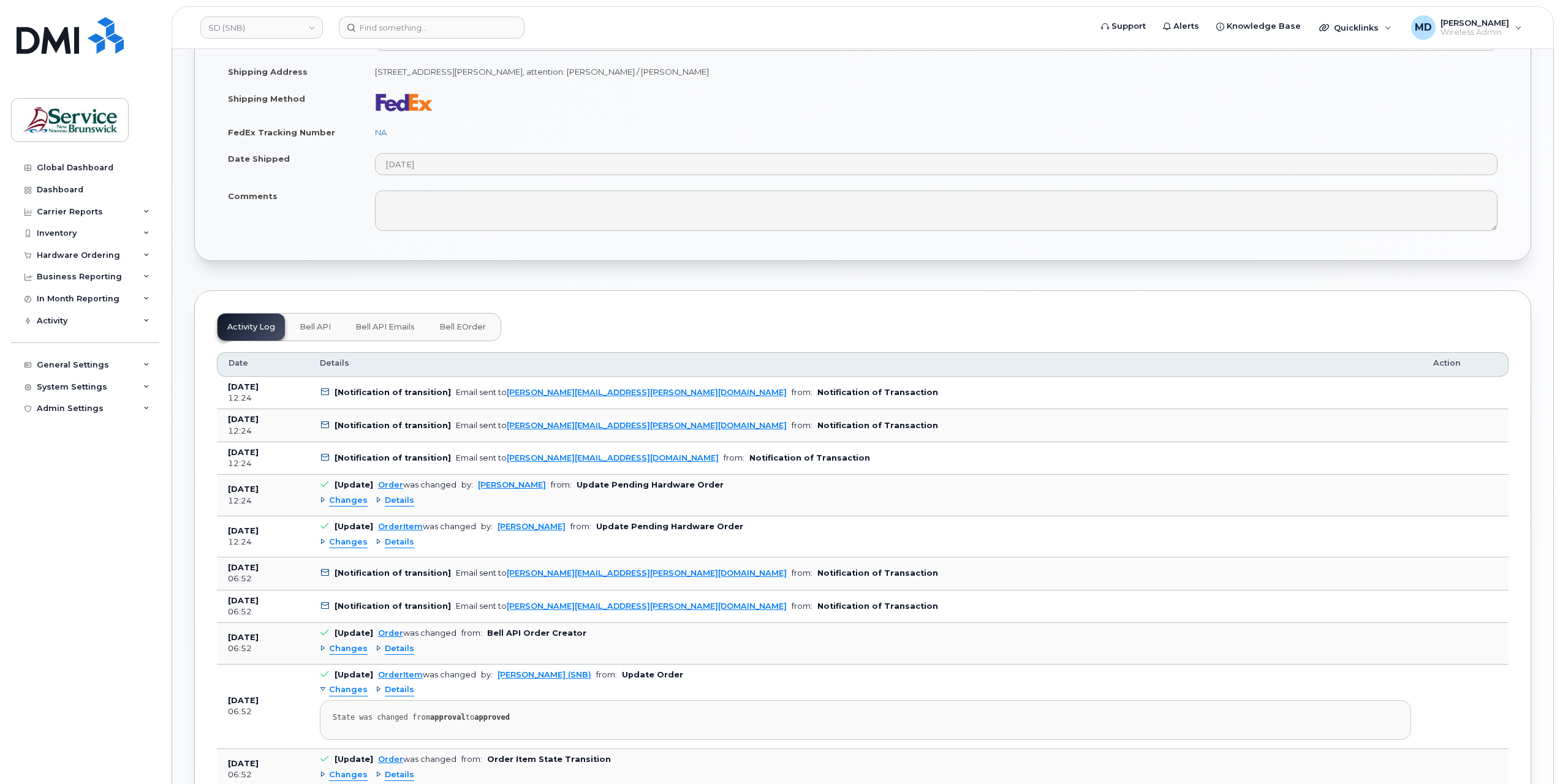
click at [472, 327] on button "Bell eOrder" at bounding box center [463, 327] width 66 height 27
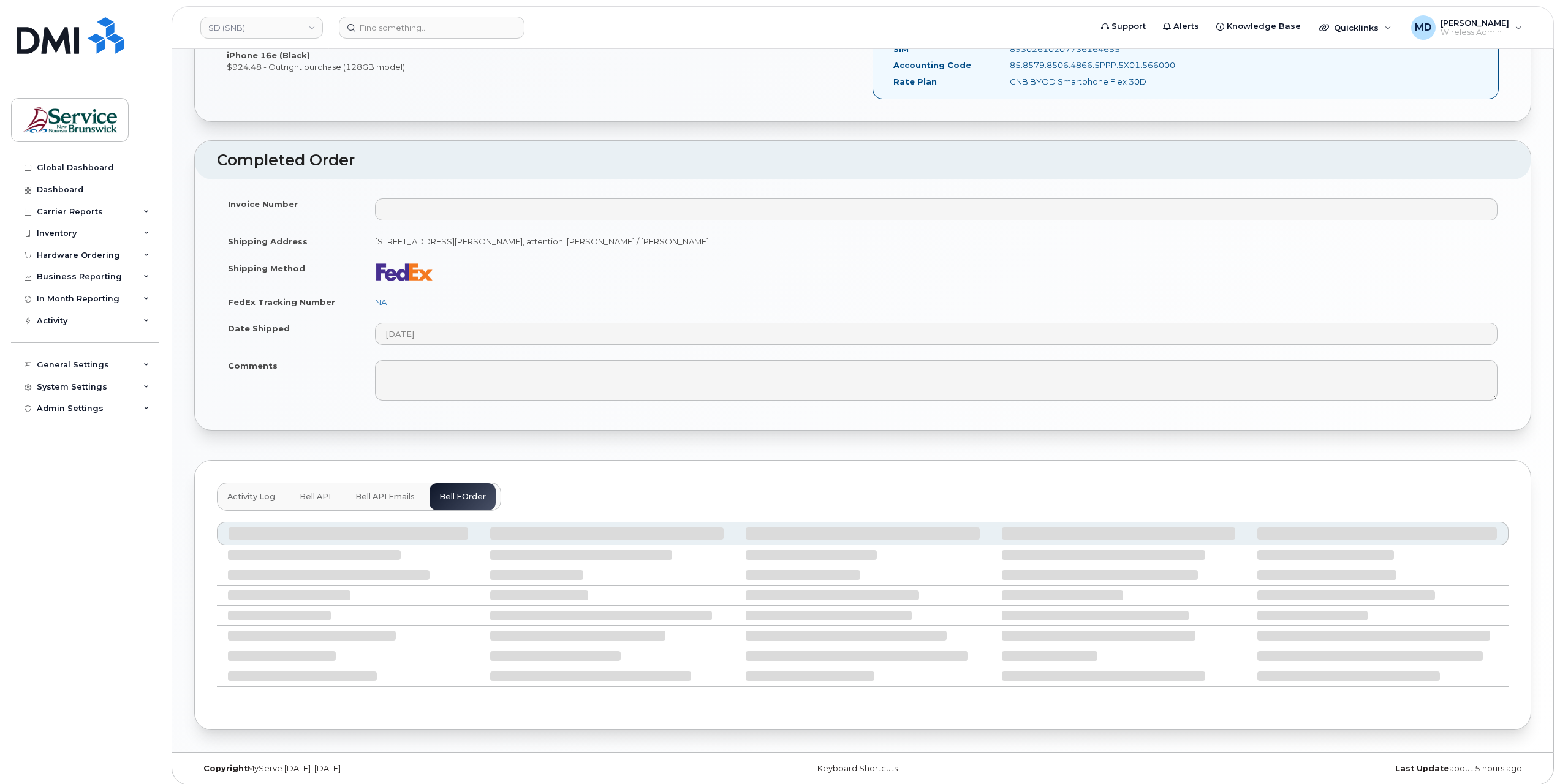
scroll to position [598, 0]
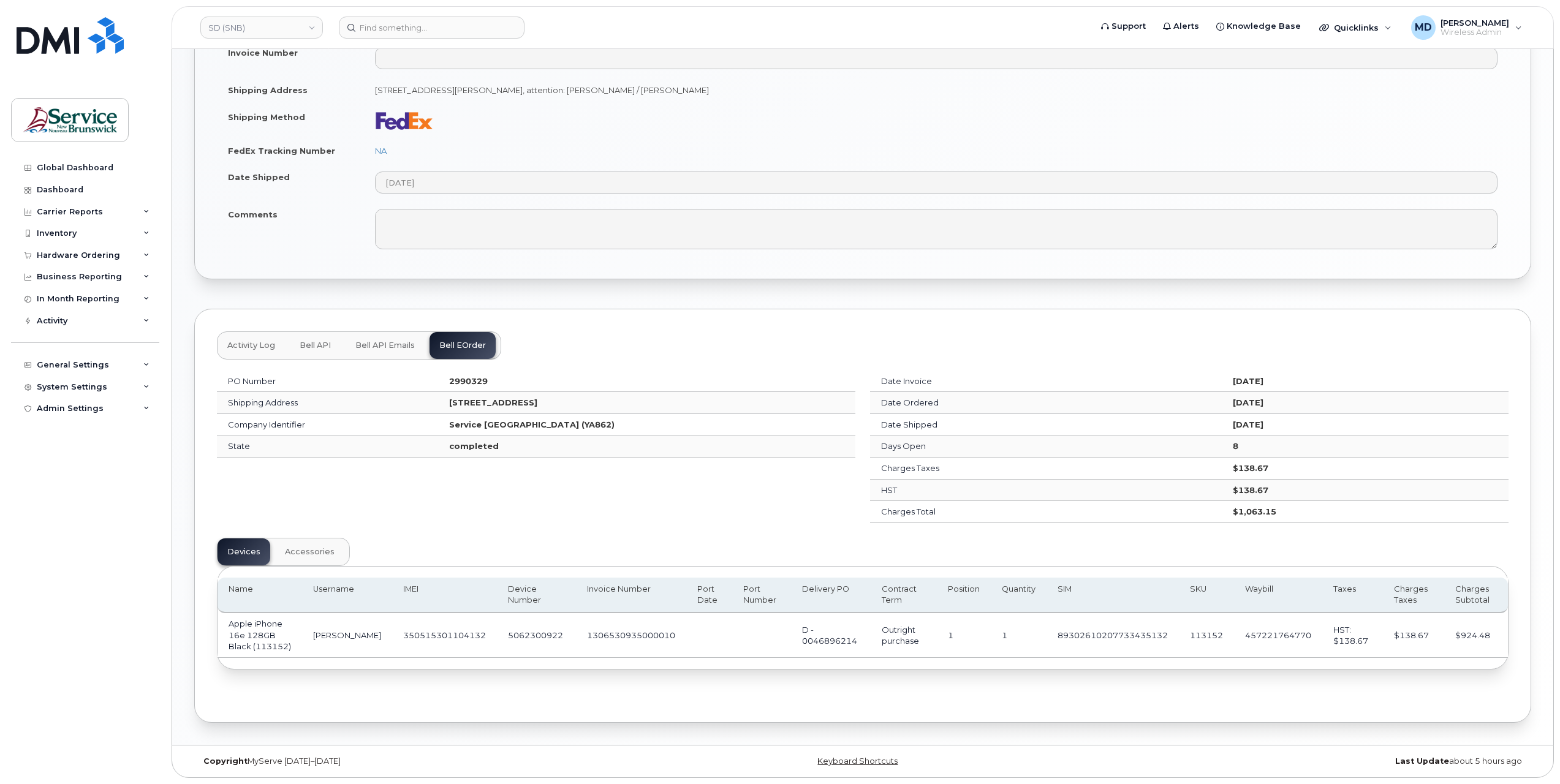
click at [449, 376] on strong "2990329" at bounding box center [468, 381] width 38 height 10
copy strong "2990329"
click at [238, 341] on span "Activity Log" at bounding box center [251, 345] width 47 height 10
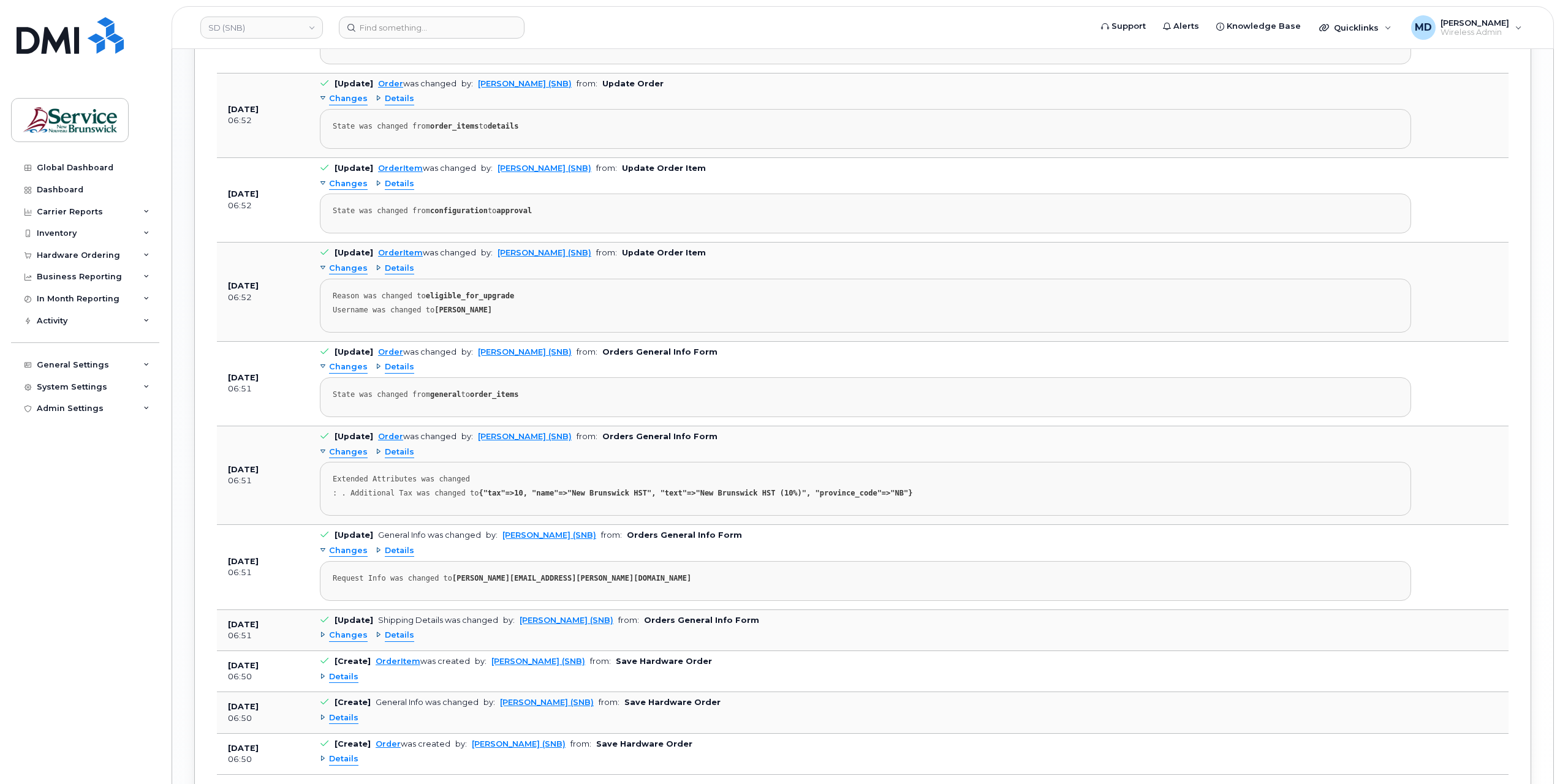
scroll to position [1496, 0]
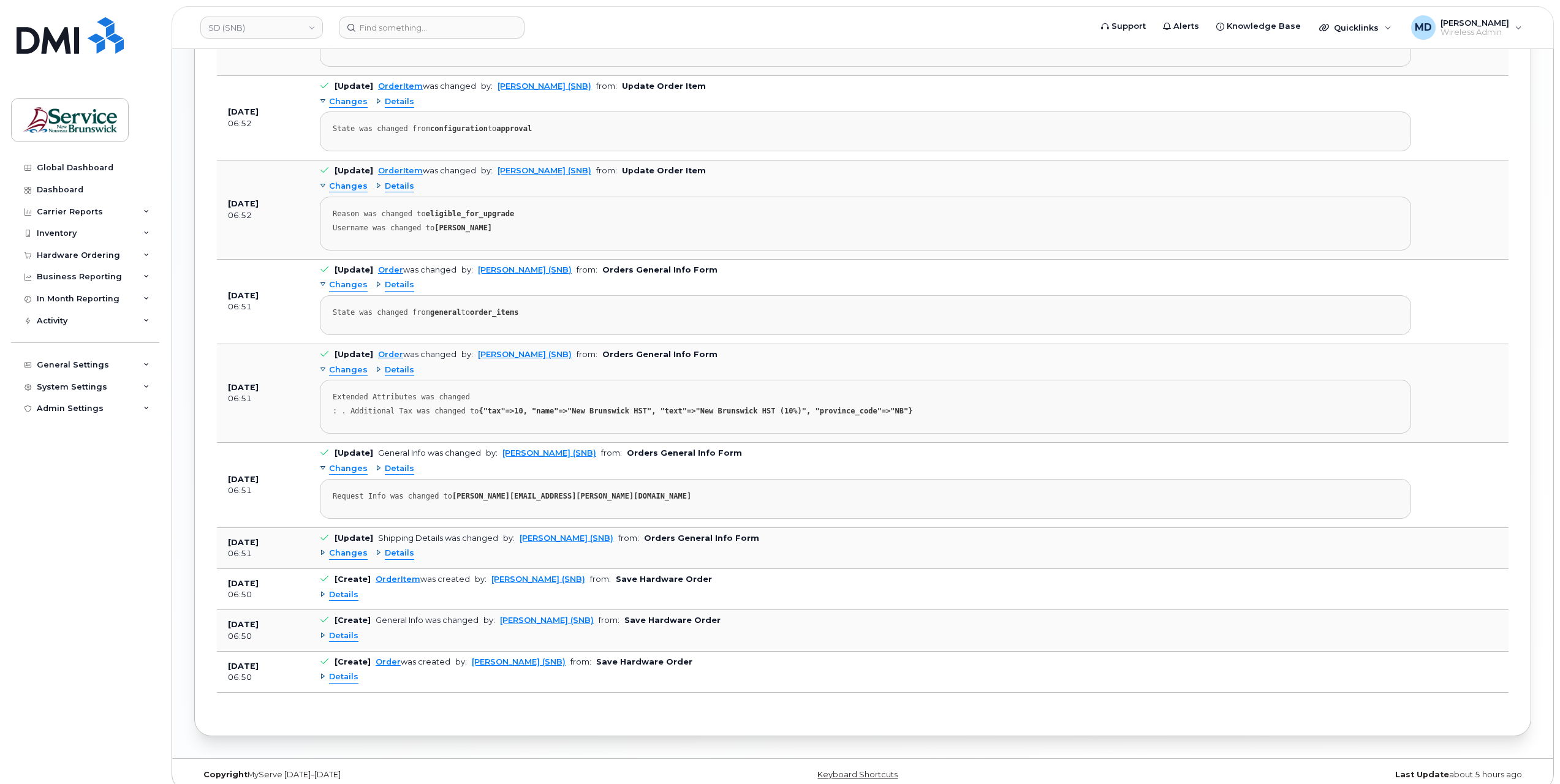
click at [349, 671] on span "Details" at bounding box center [344, 677] width 29 height 11
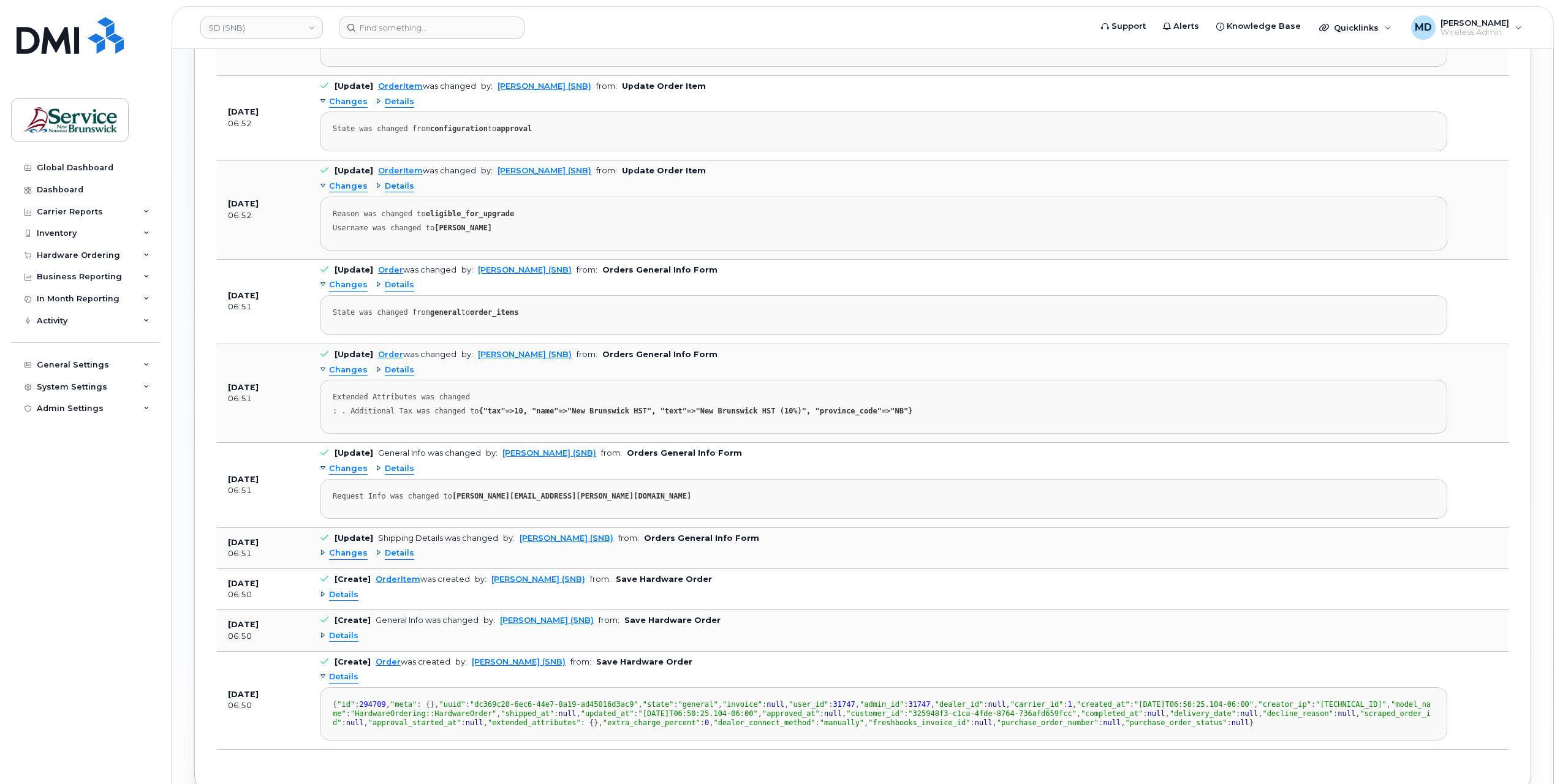
click at [345, 630] on span "Details" at bounding box center [344, 635] width 29 height 11
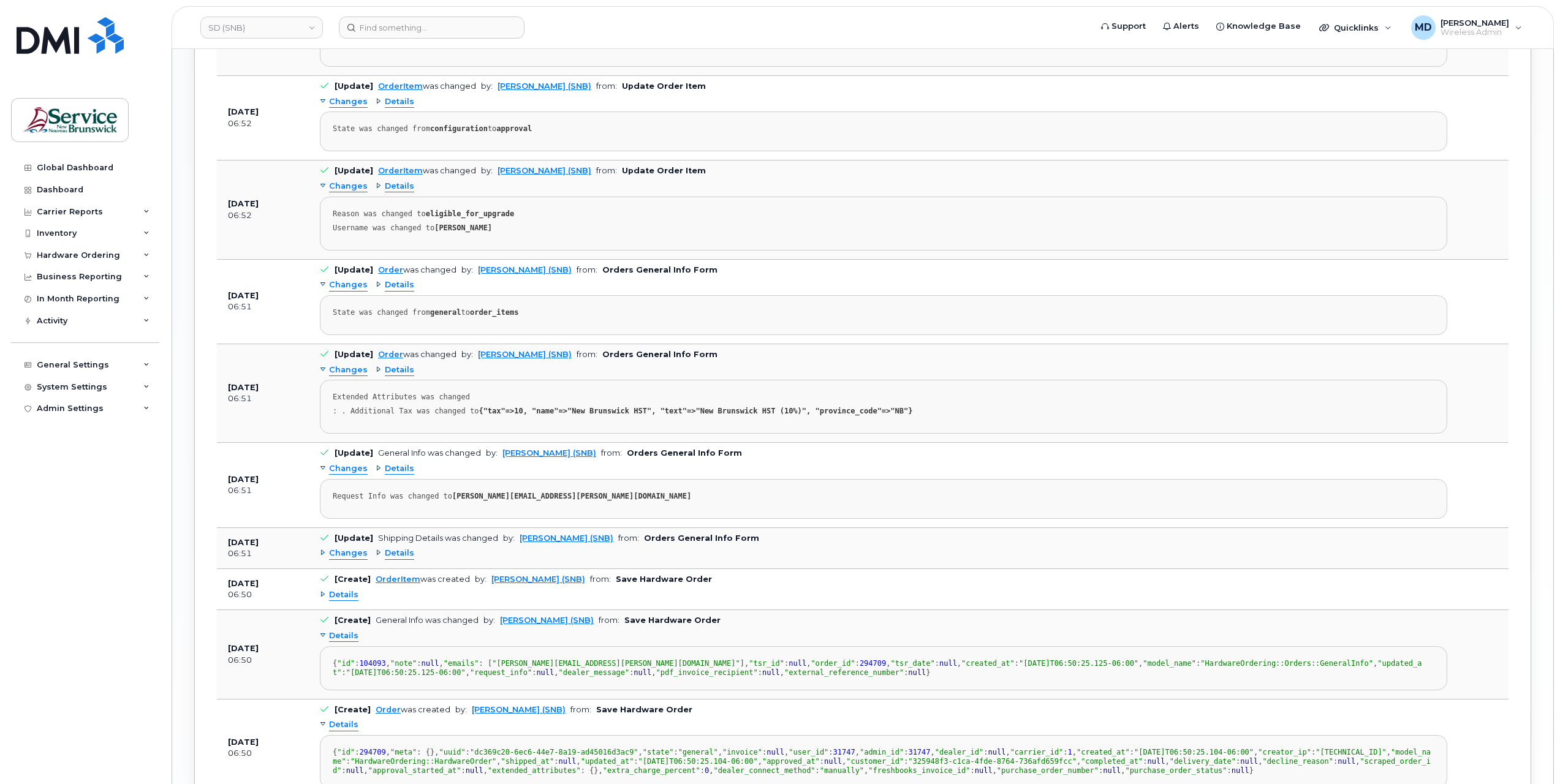
click at [339, 590] on span "Details" at bounding box center [344, 595] width 29 height 11
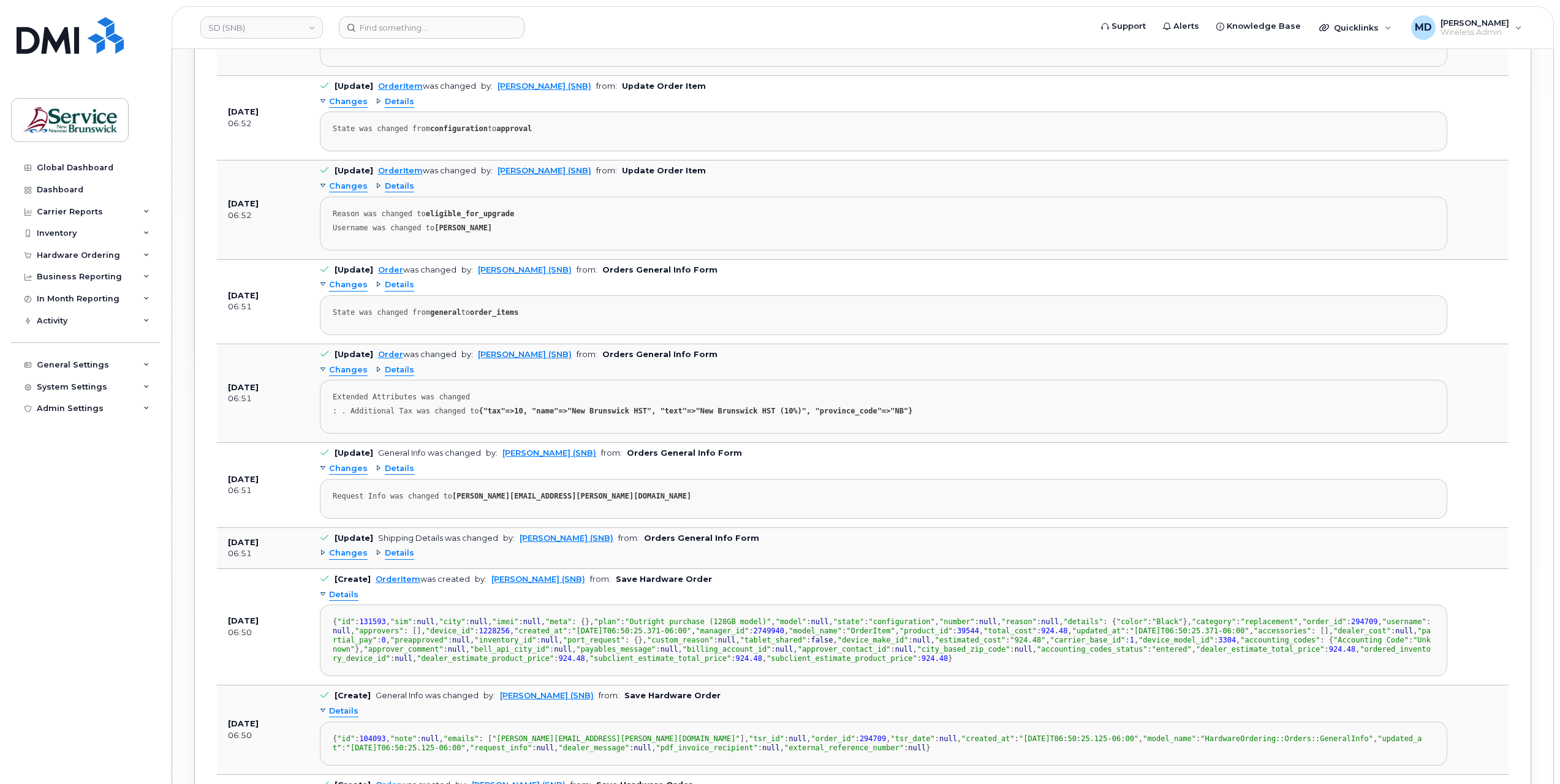
click at [351, 181] on span "Changes" at bounding box center [348, 186] width 38 height 11
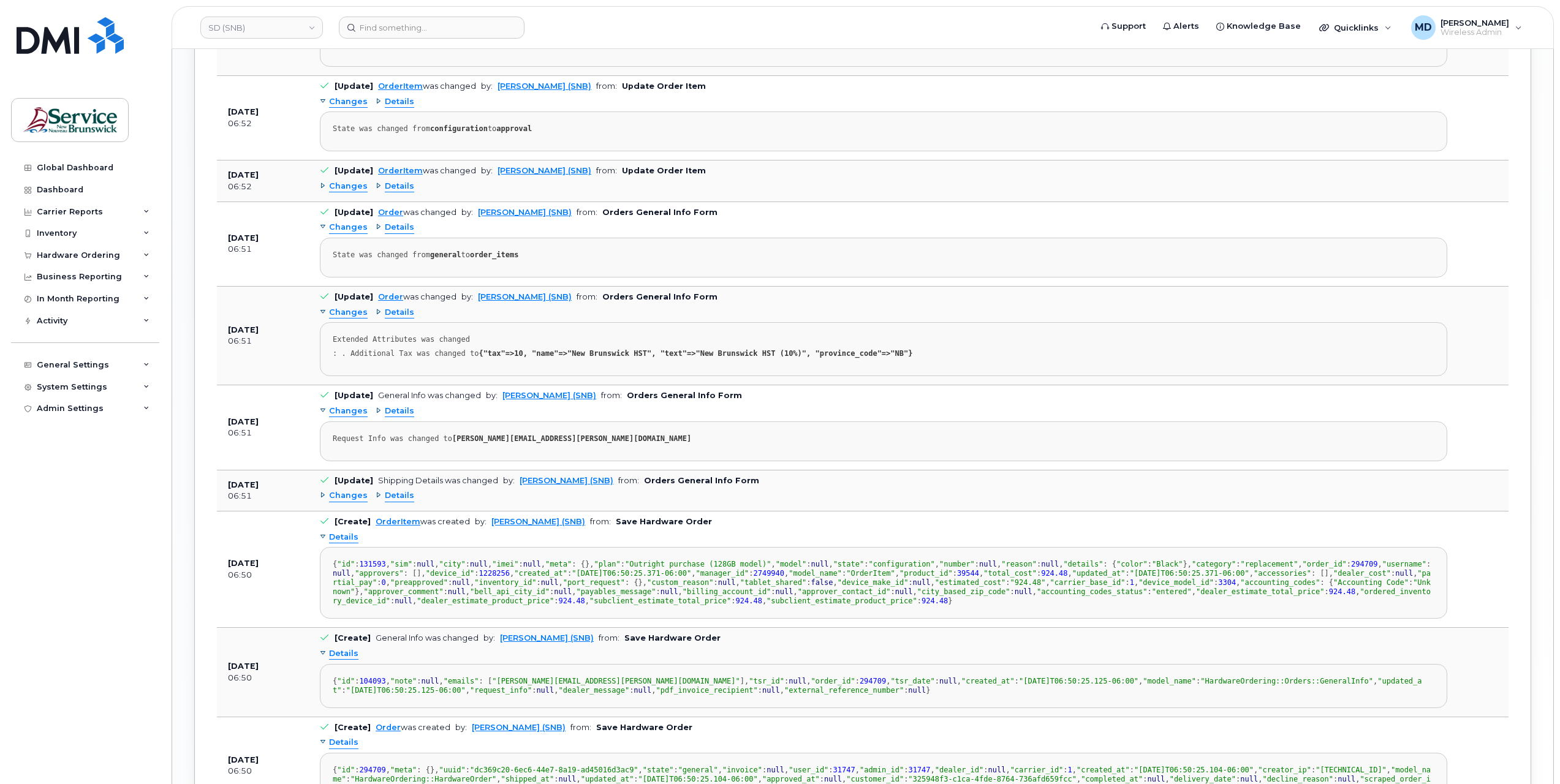
click at [353, 181] on span "Changes" at bounding box center [348, 186] width 38 height 11
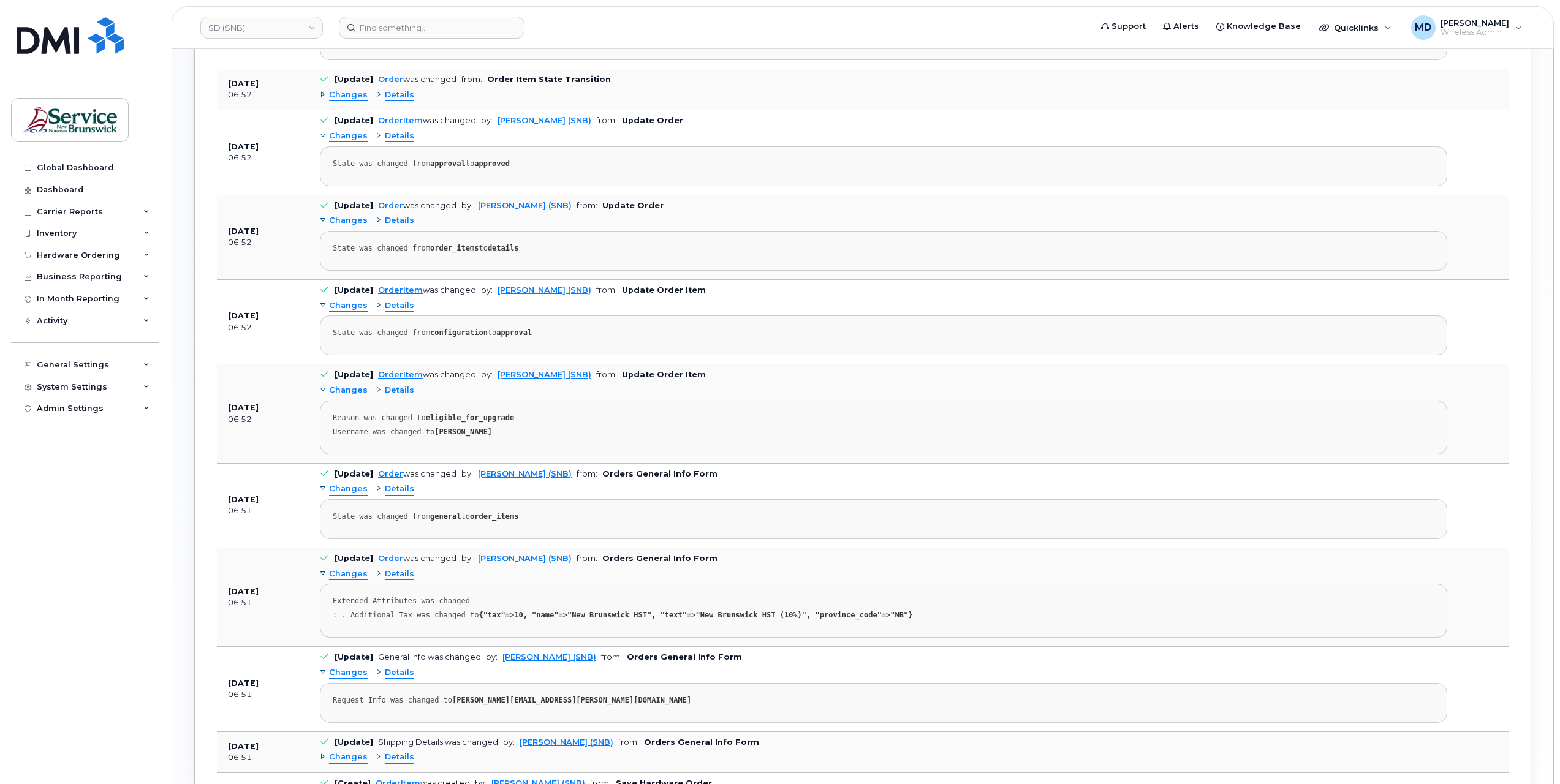
scroll to position [1088, 0]
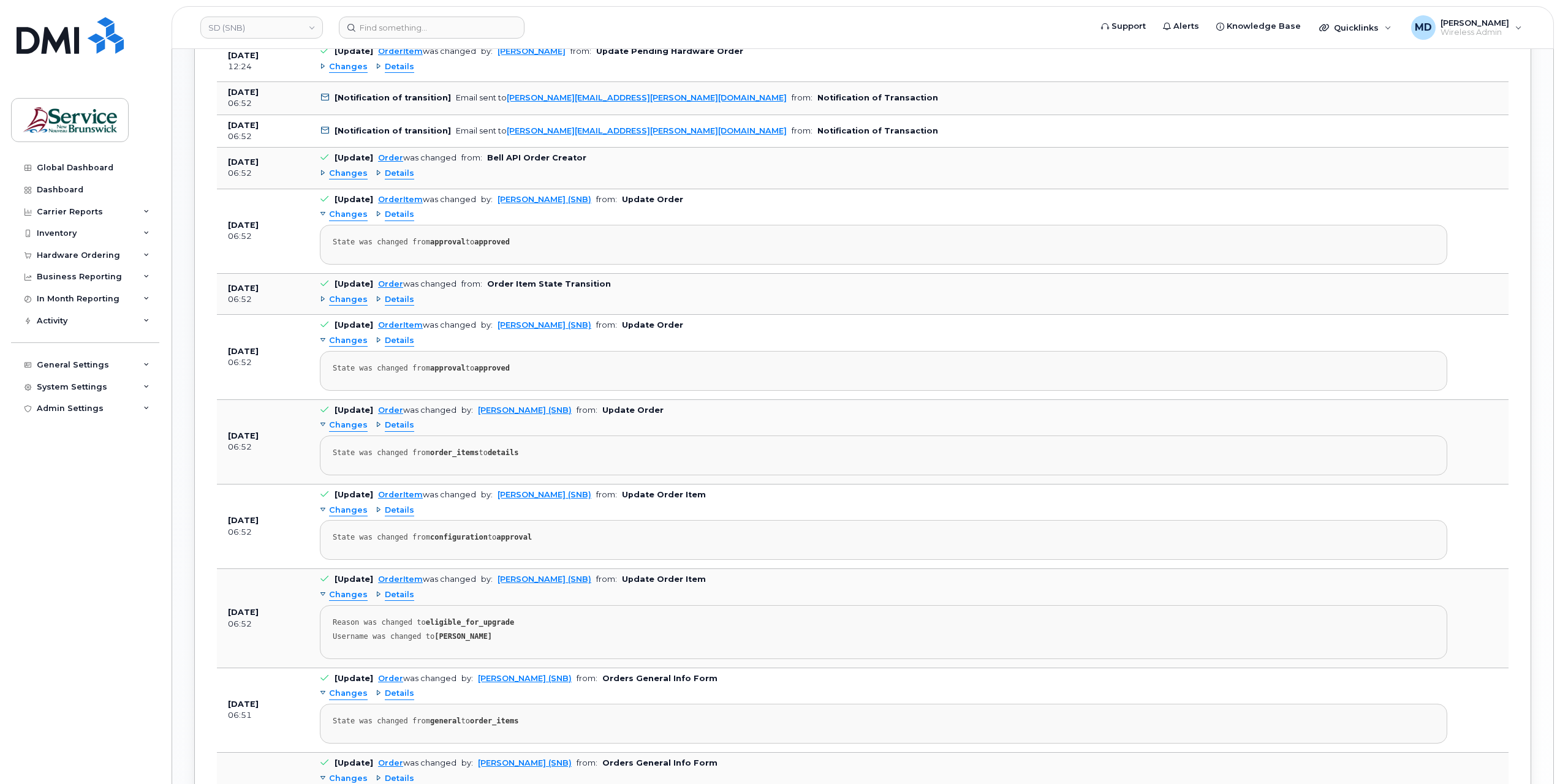
click at [347, 168] on span "Changes" at bounding box center [348, 173] width 38 height 11
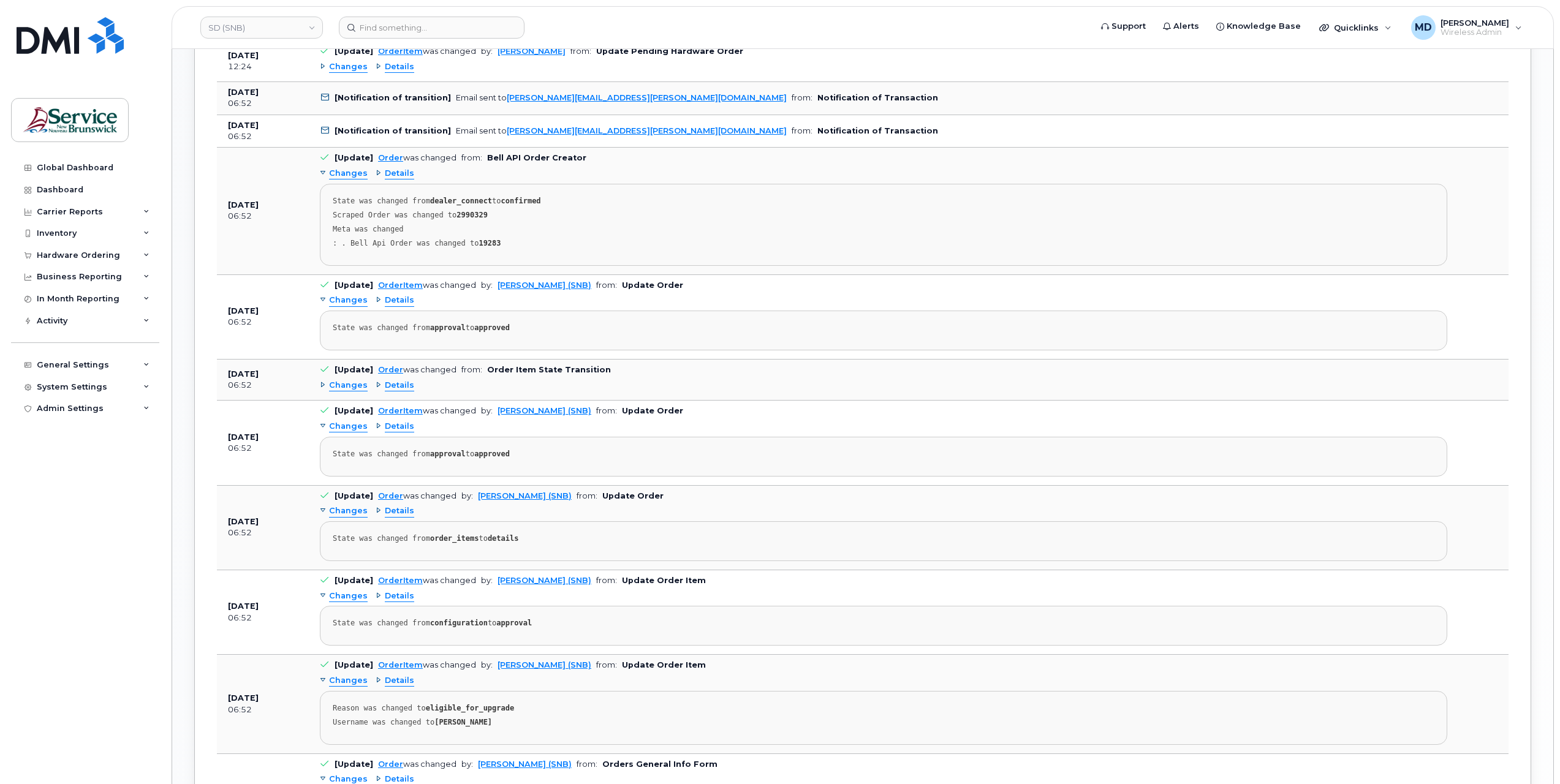
scroll to position [884, 0]
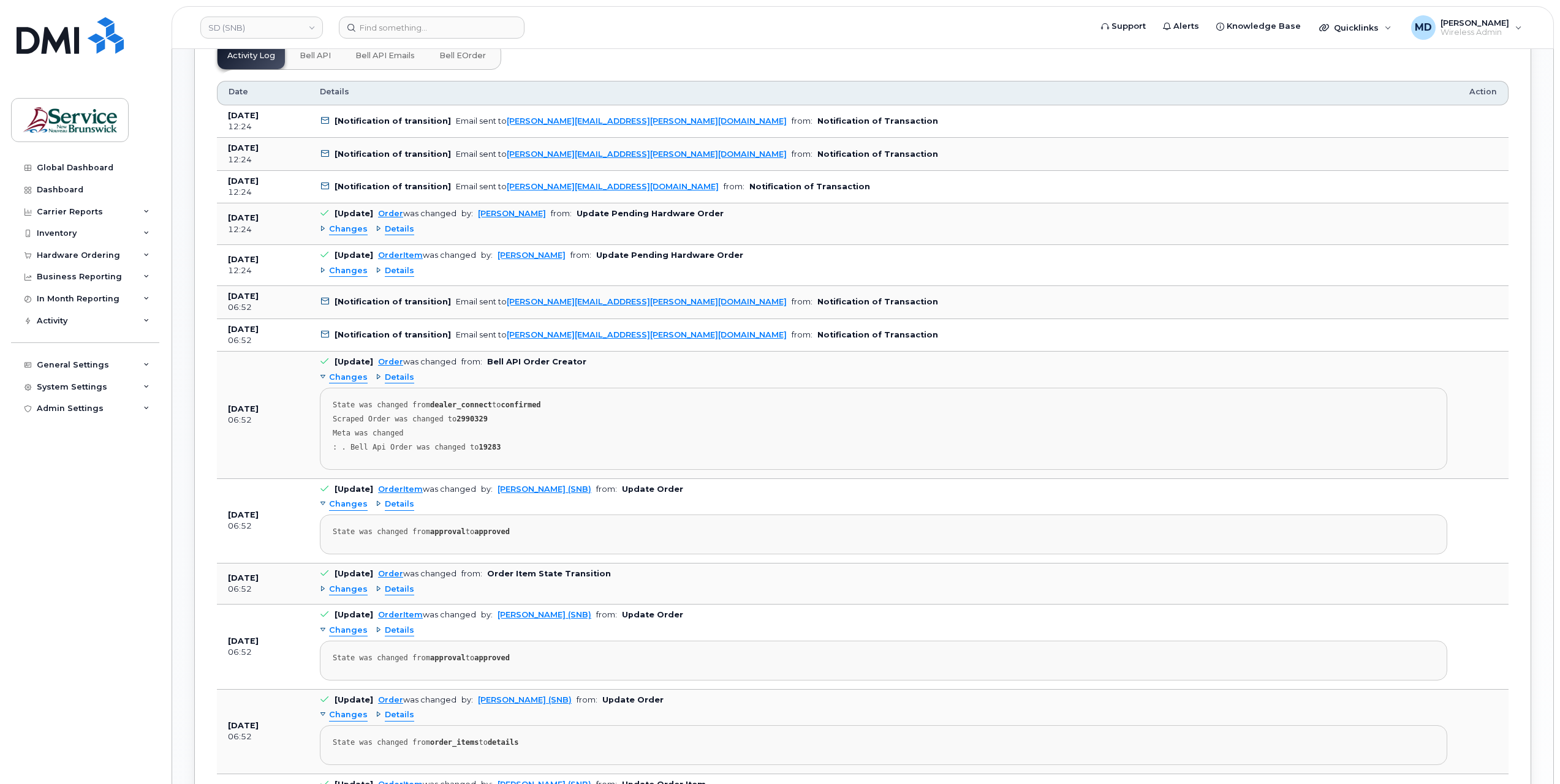
click at [345, 265] on span "Changes" at bounding box center [348, 270] width 38 height 11
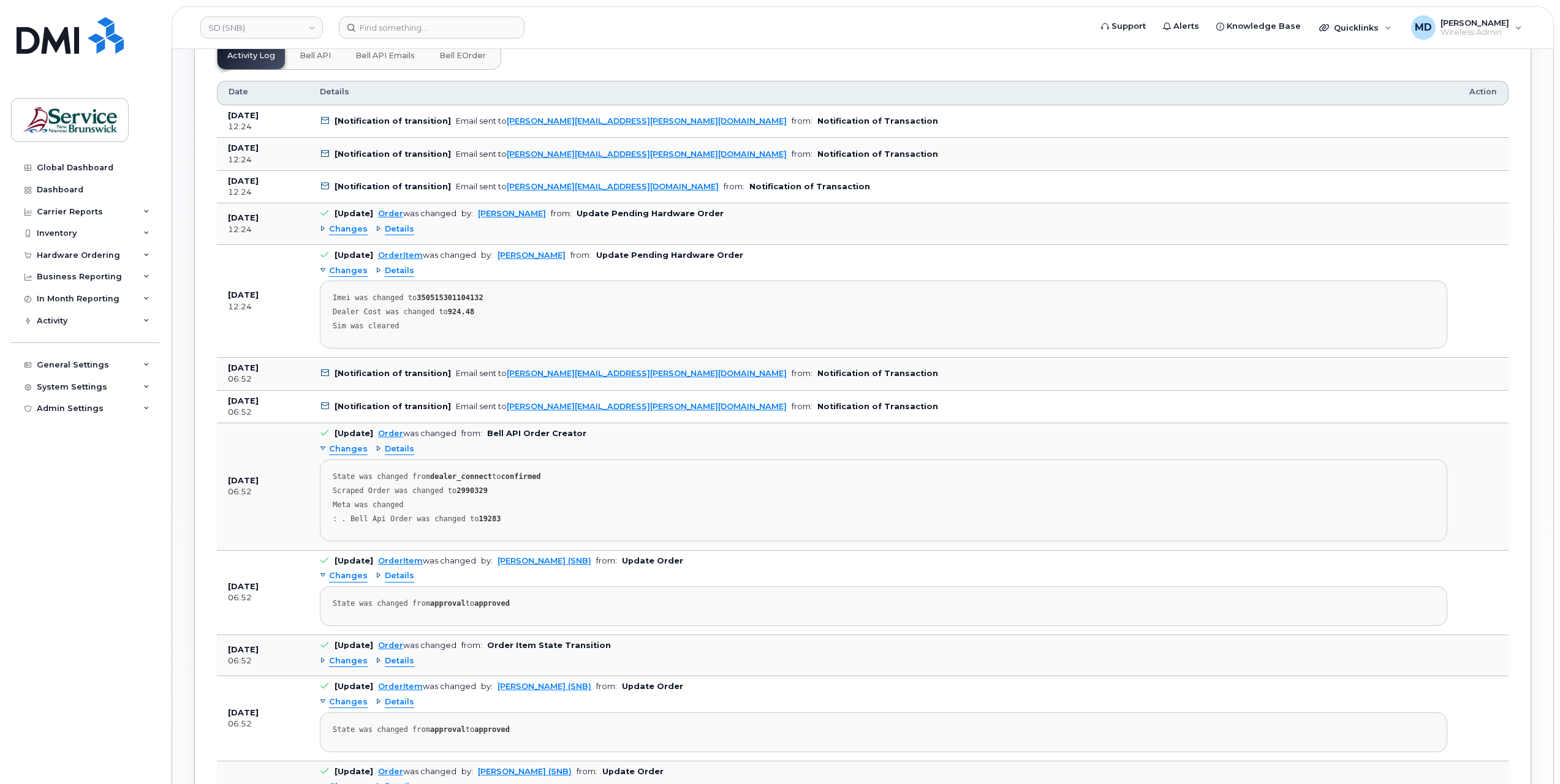
click at [345, 229] on span "Changes" at bounding box center [348, 229] width 38 height 11
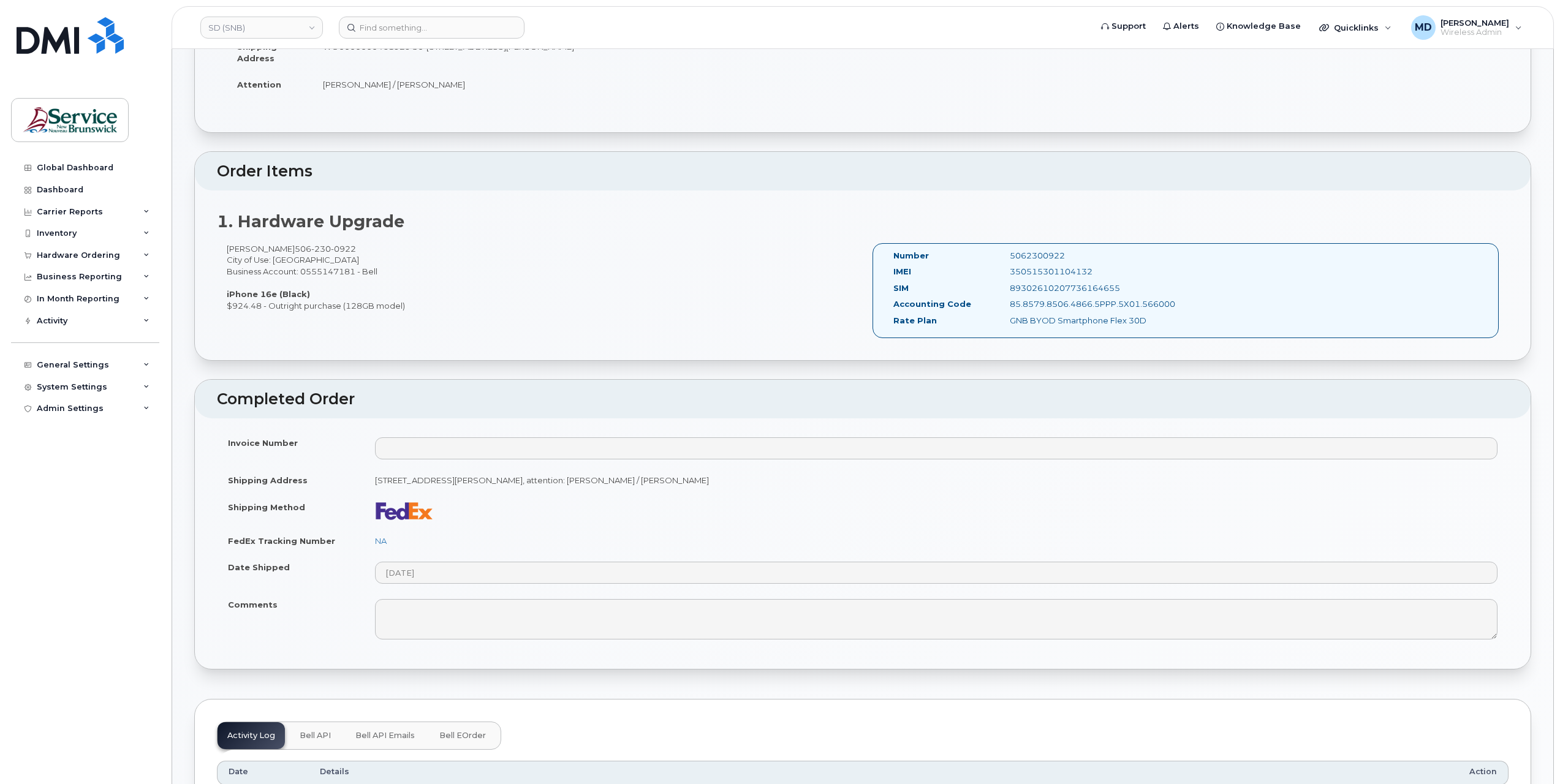
scroll to position [408, 0]
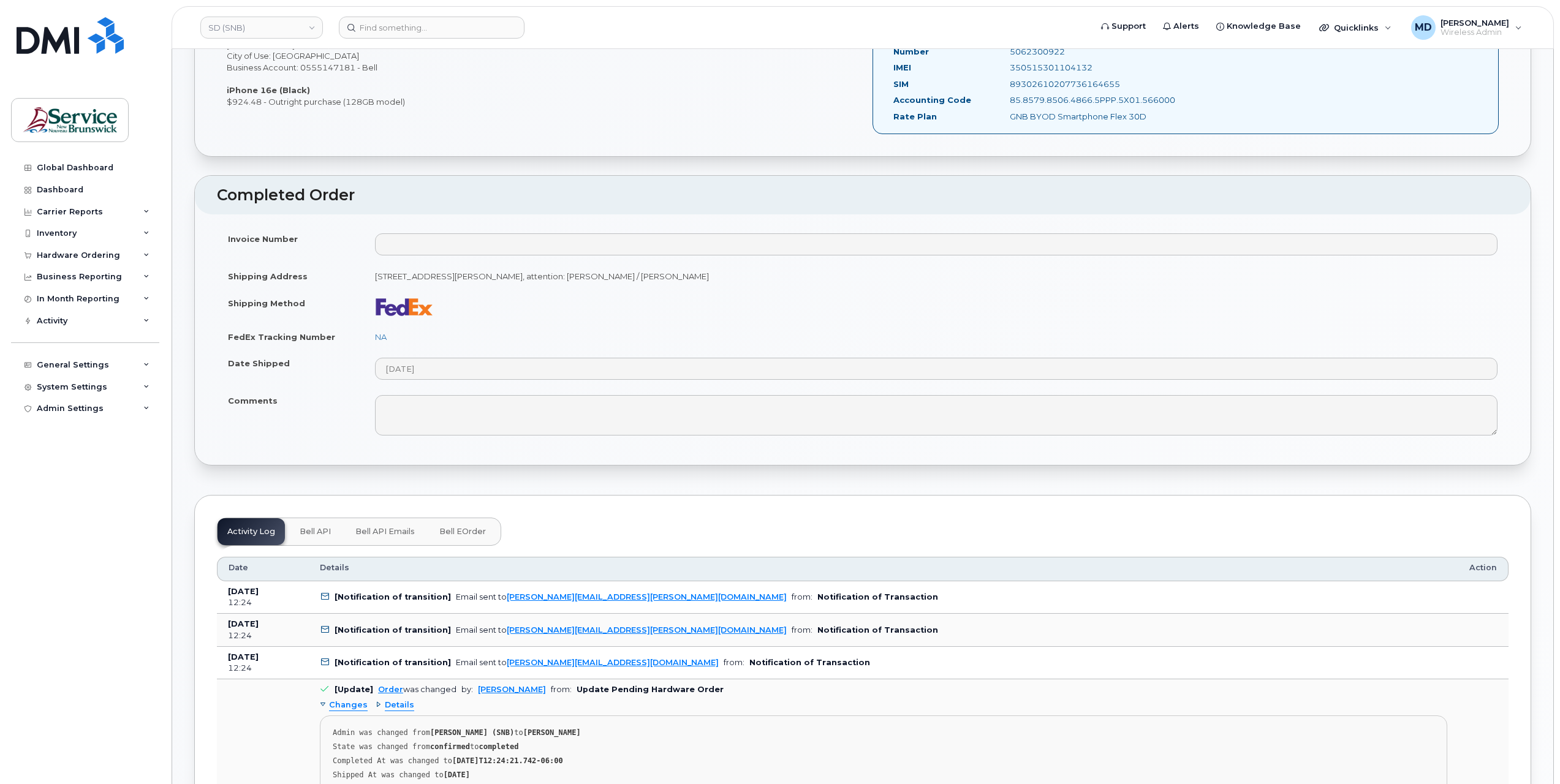
click at [311, 531] on span "Bell API" at bounding box center [315, 531] width 31 height 10
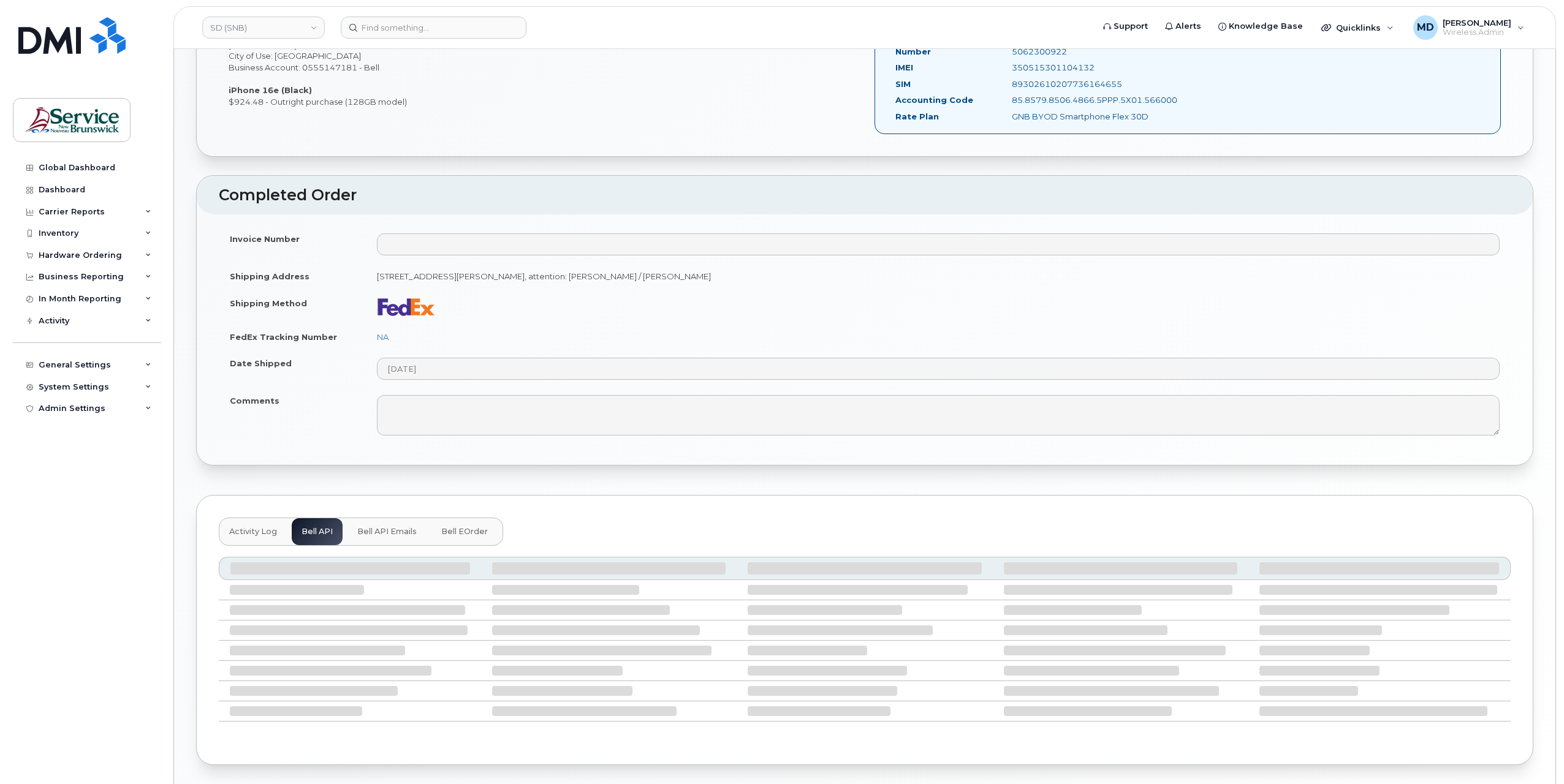
scroll to position [337, 0]
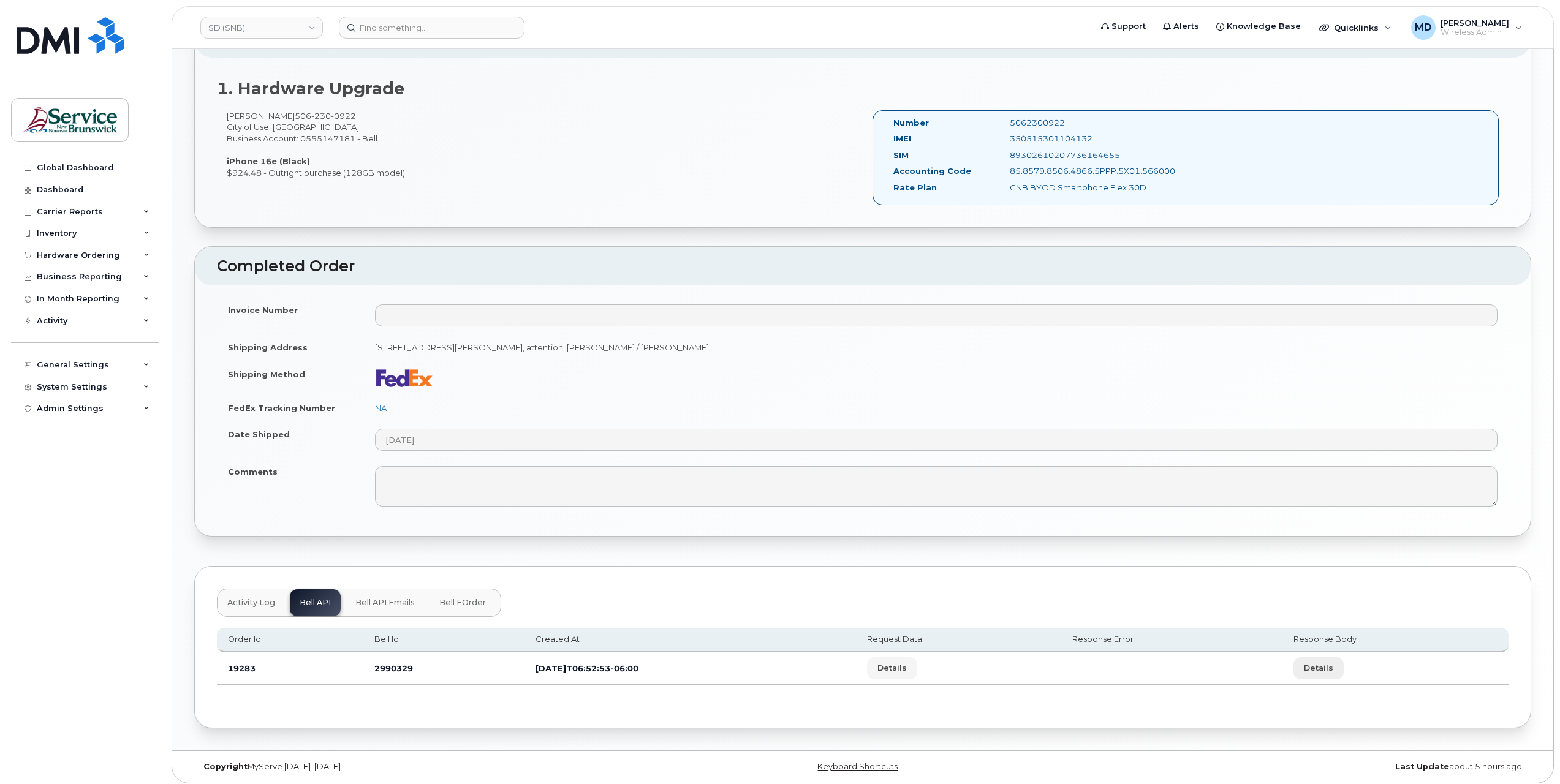
click at [1331, 662] on span "Details" at bounding box center [1318, 668] width 29 height 11
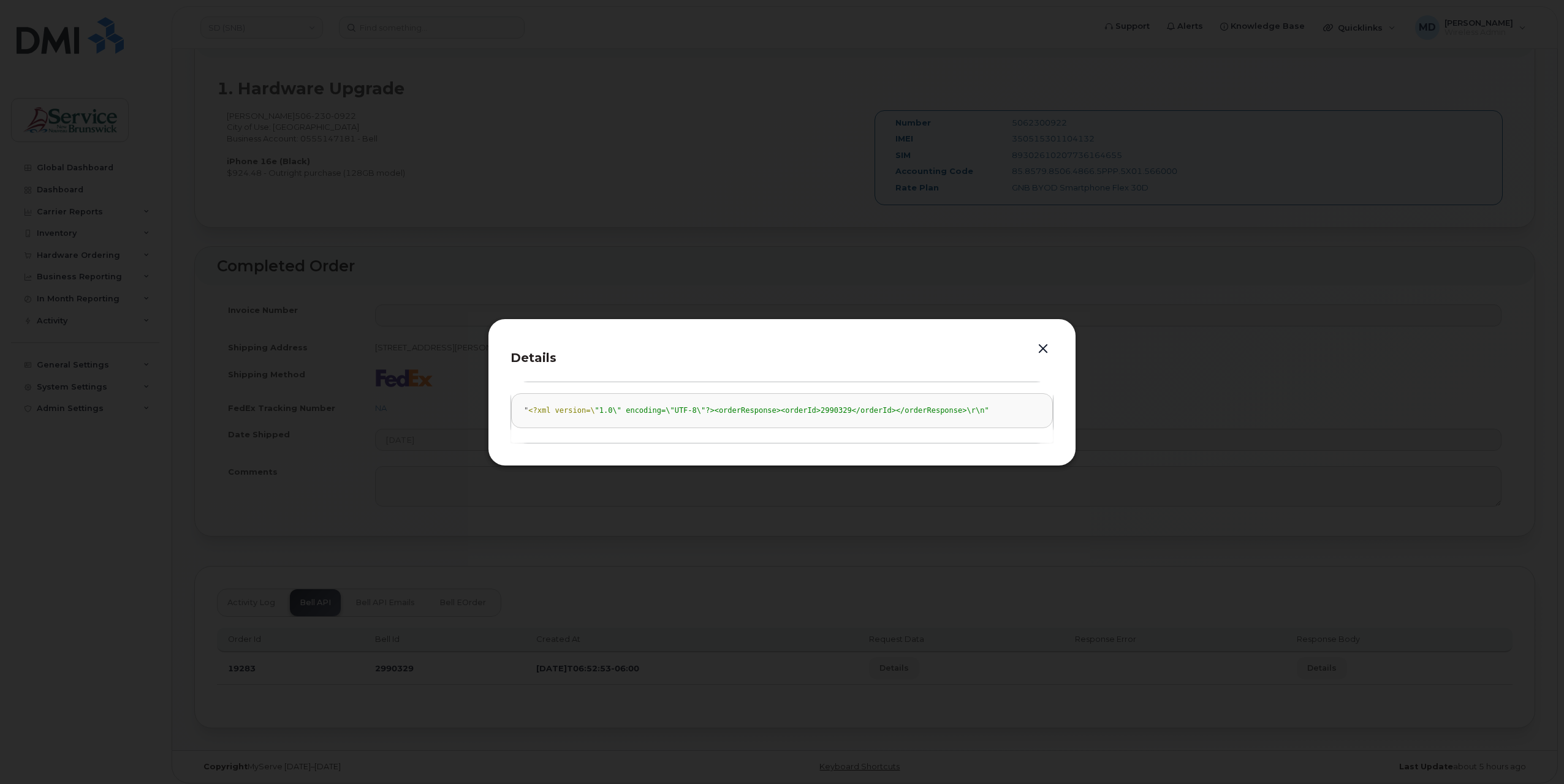
click at [1042, 351] on button "button" at bounding box center [1043, 349] width 18 height 17
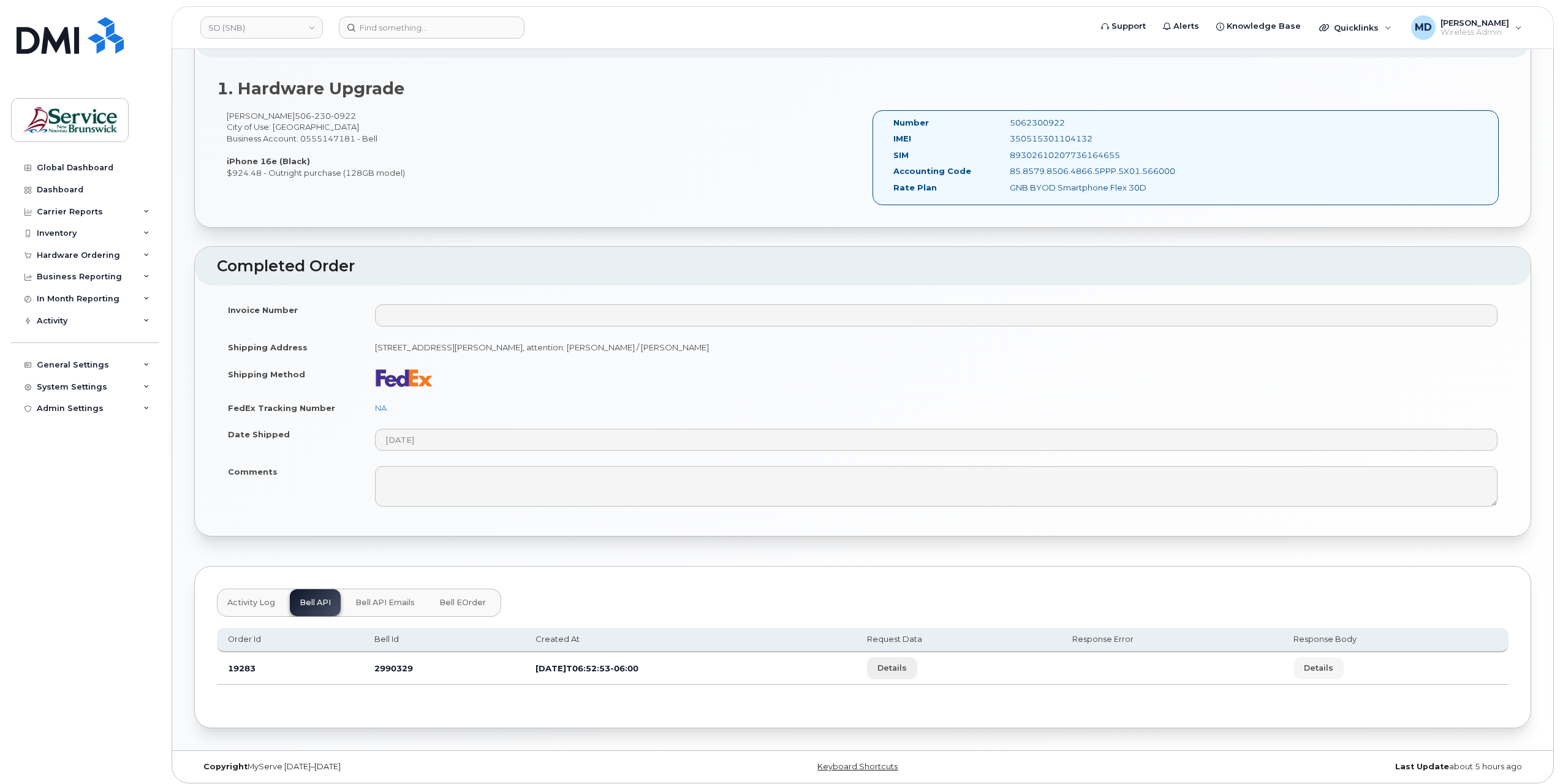
click at [907, 662] on span "Details" at bounding box center [892, 668] width 29 height 11
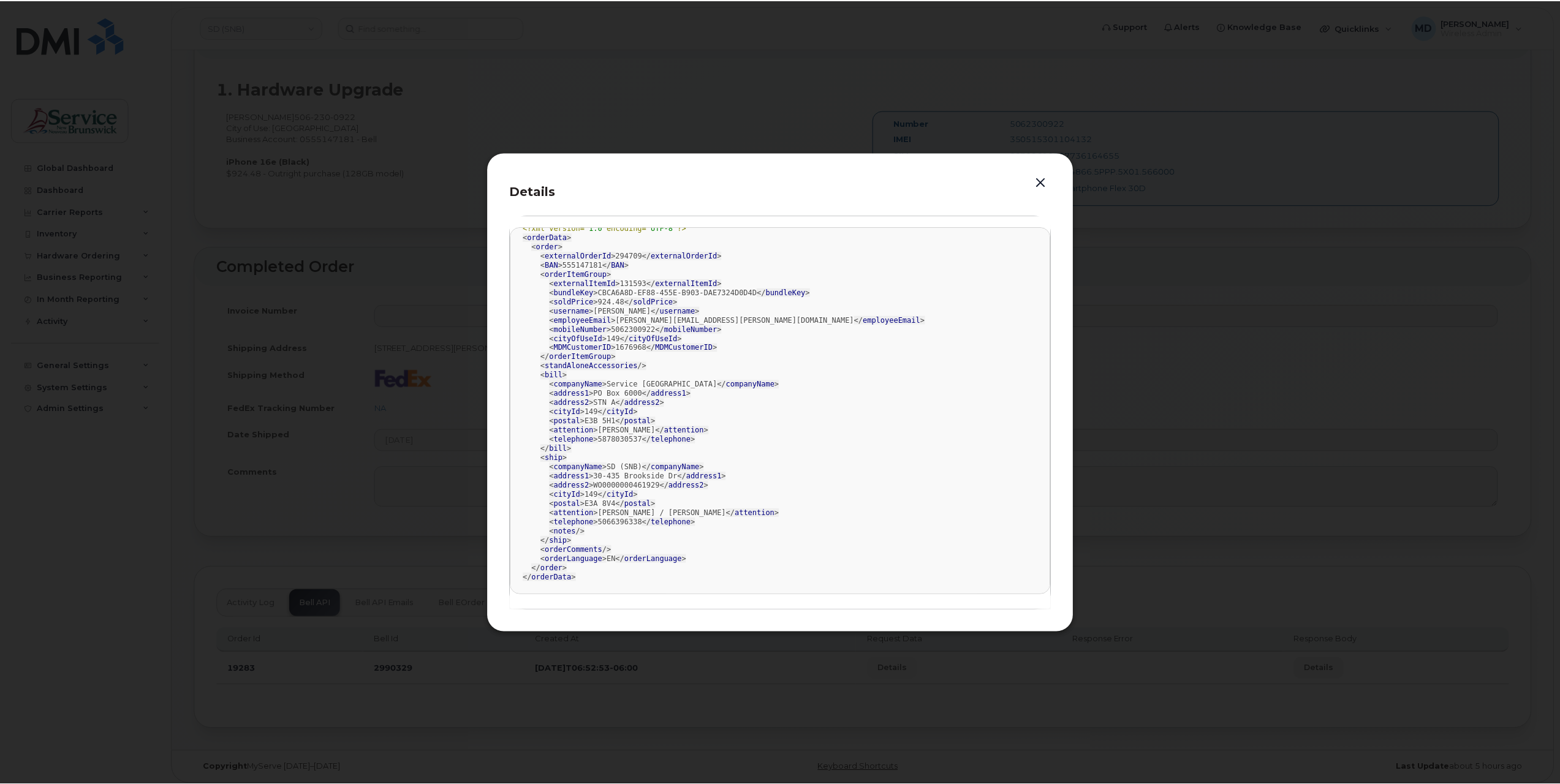
scroll to position [0, 0]
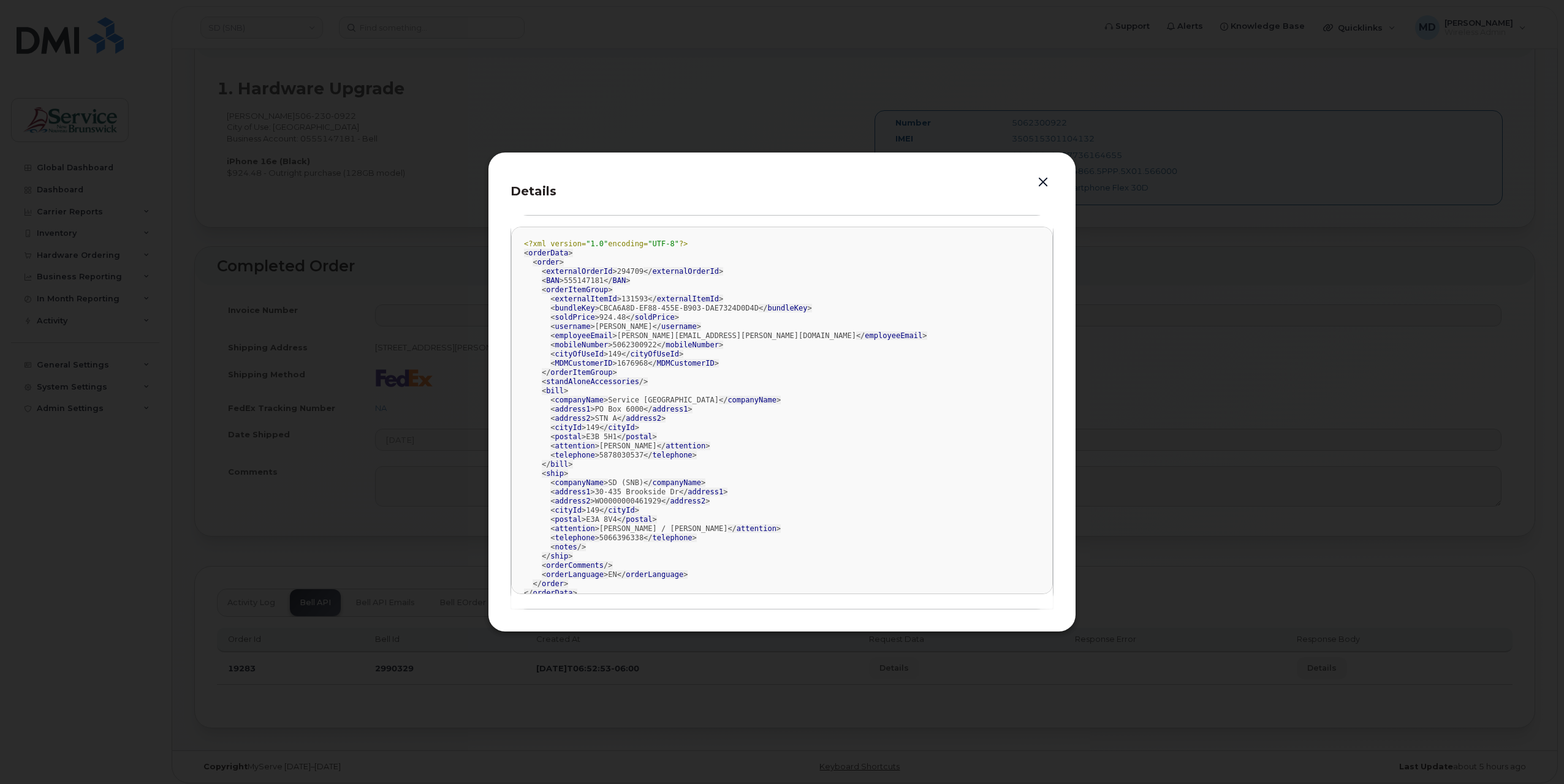
drag, startPoint x: 1042, startPoint y: 179, endPoint x: 1016, endPoint y: 194, distance: 30.0
click at [1041, 179] on button "button" at bounding box center [1043, 182] width 18 height 17
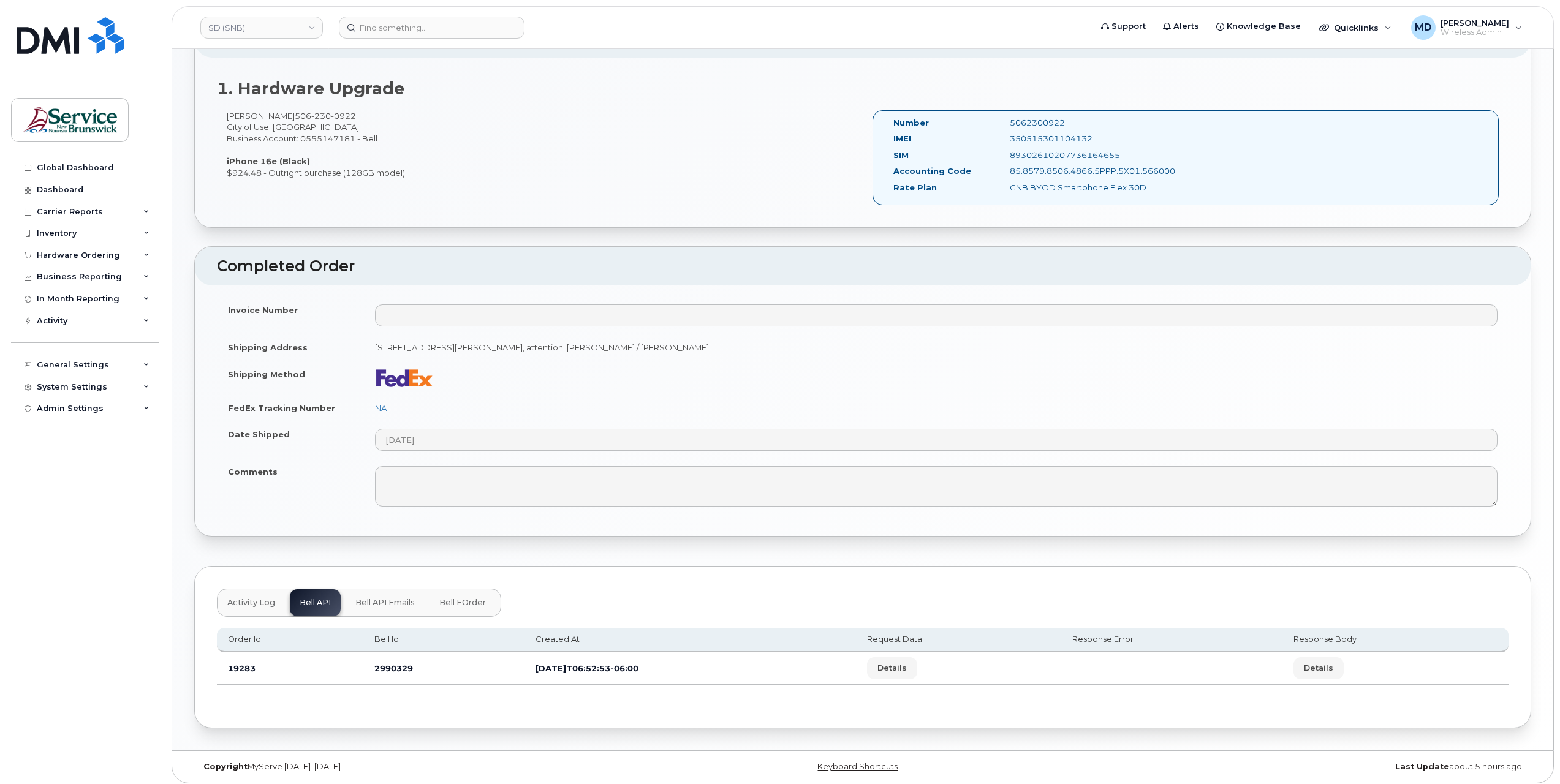
click at [570, 394] on td "NA" at bounding box center [936, 407] width 1144 height 27
click at [246, 602] on span "Activity Log" at bounding box center [251, 603] width 47 height 10
